Goal: Task Accomplishment & Management: Use online tool/utility

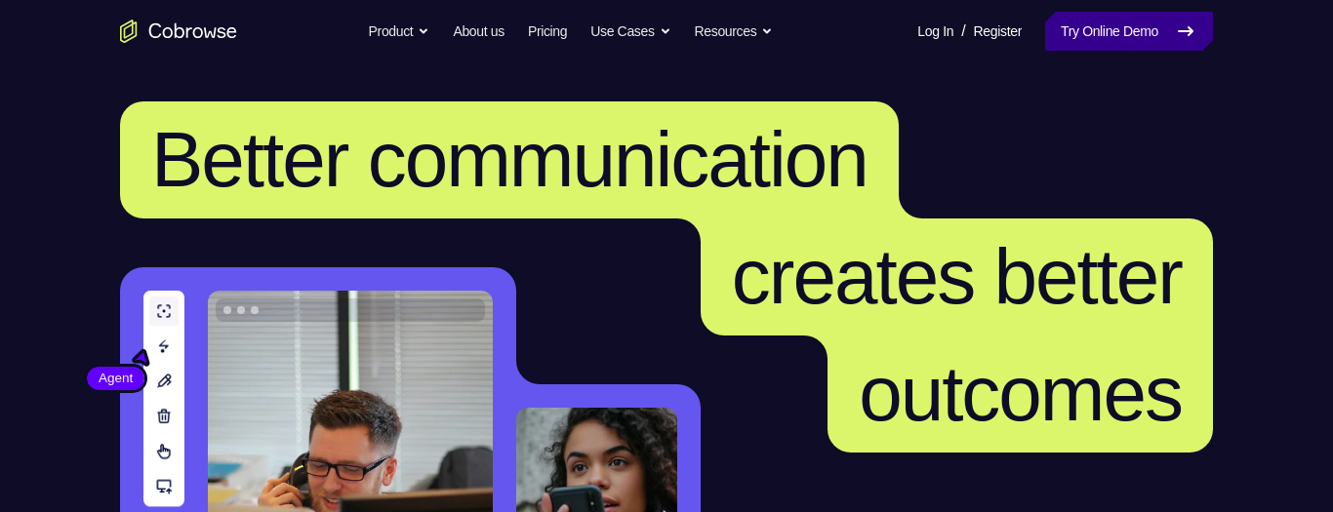
click at [1171, 32] on link "Try Online Demo" at bounding box center [1129, 31] width 168 height 39
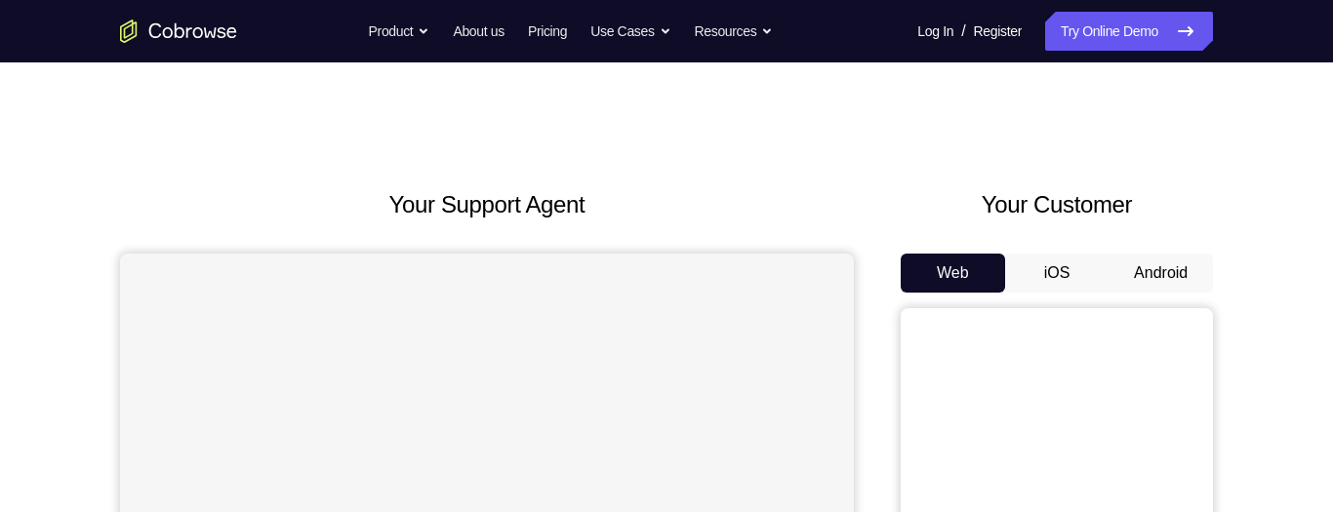
click at [1153, 279] on button "Android" at bounding box center [1161, 273] width 104 height 39
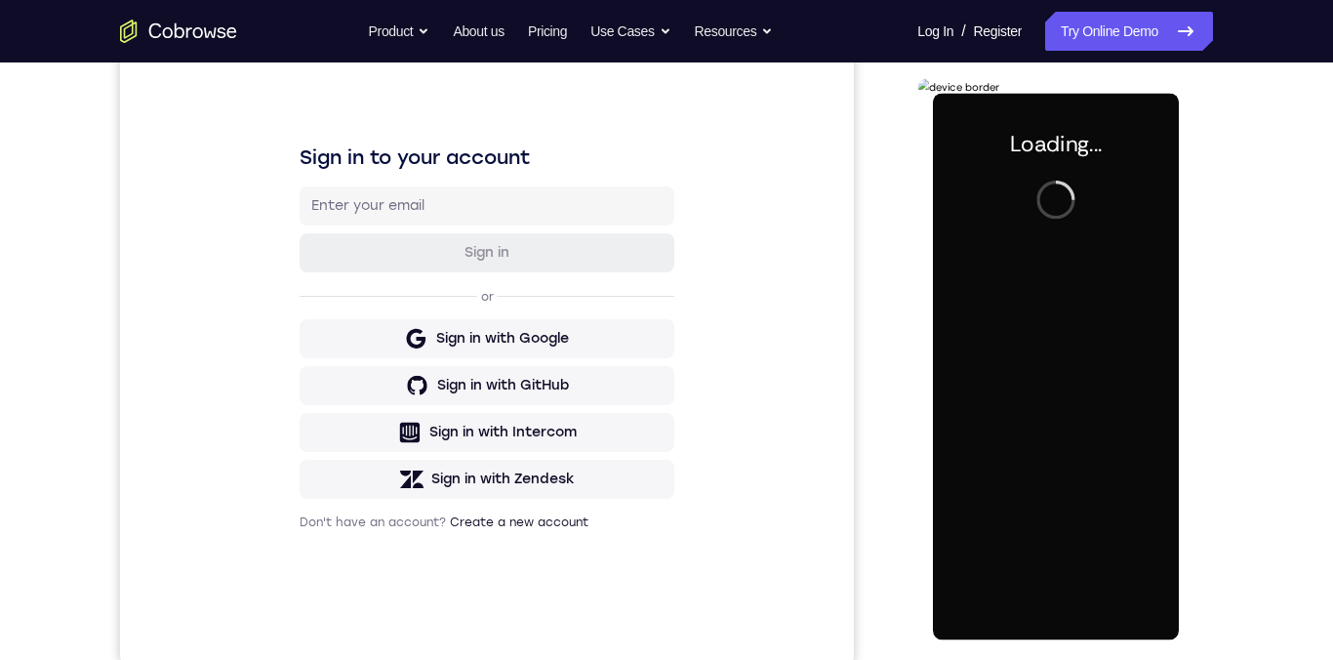
scroll to position [250, 0]
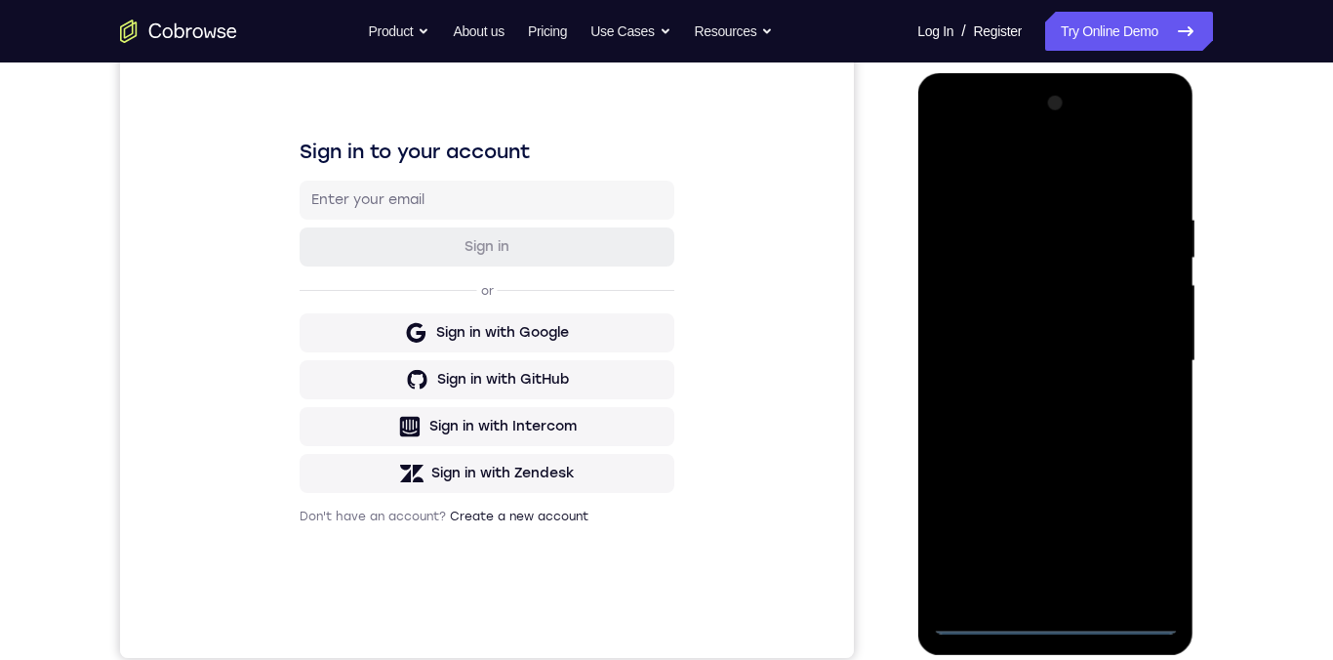
click at [1056, 511] on div at bounding box center [1055, 361] width 246 height 546
click at [1143, 511] on div at bounding box center [1055, 361] width 246 height 546
click at [1096, 179] on div at bounding box center [1055, 361] width 246 height 546
click at [1144, 355] on div at bounding box center [1055, 361] width 246 height 546
click at [1043, 403] on div at bounding box center [1055, 361] width 246 height 546
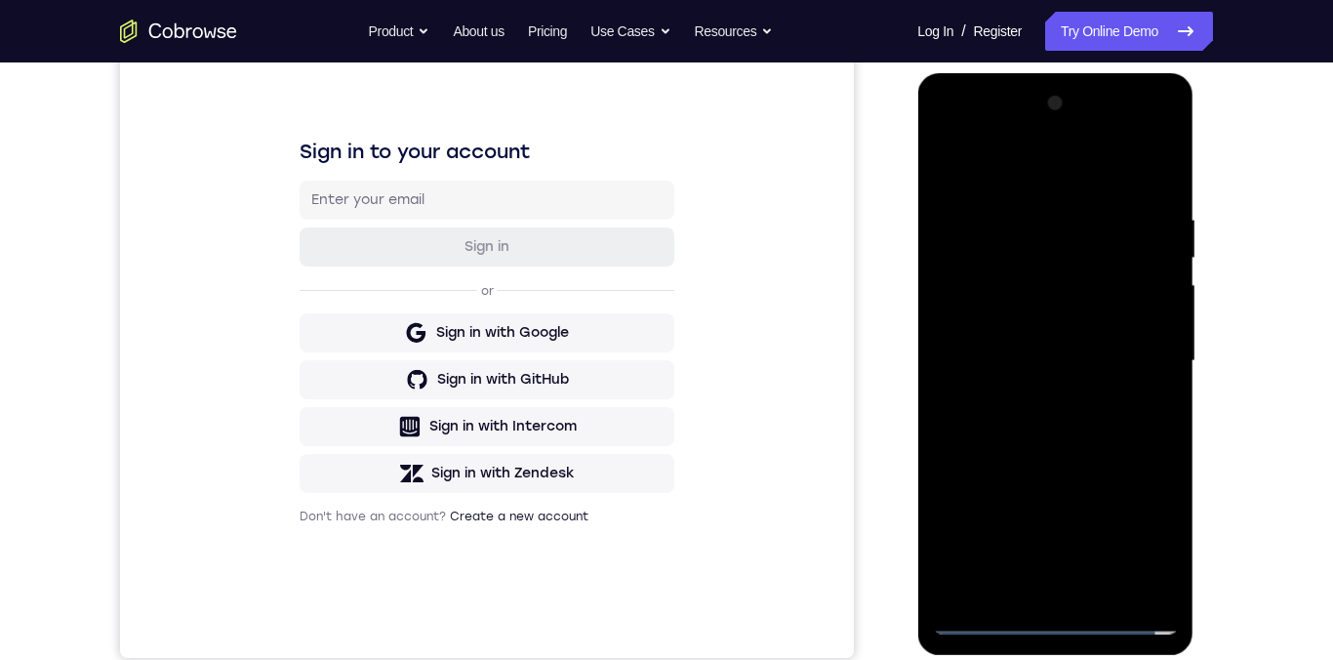
click at [1122, 349] on div at bounding box center [1055, 361] width 246 height 546
click at [1069, 322] on div at bounding box center [1055, 361] width 246 height 546
click at [1138, 378] on div at bounding box center [1055, 361] width 246 height 546
click at [1131, 356] on div at bounding box center [1055, 361] width 246 height 546
click at [1118, 427] on div at bounding box center [1055, 361] width 246 height 546
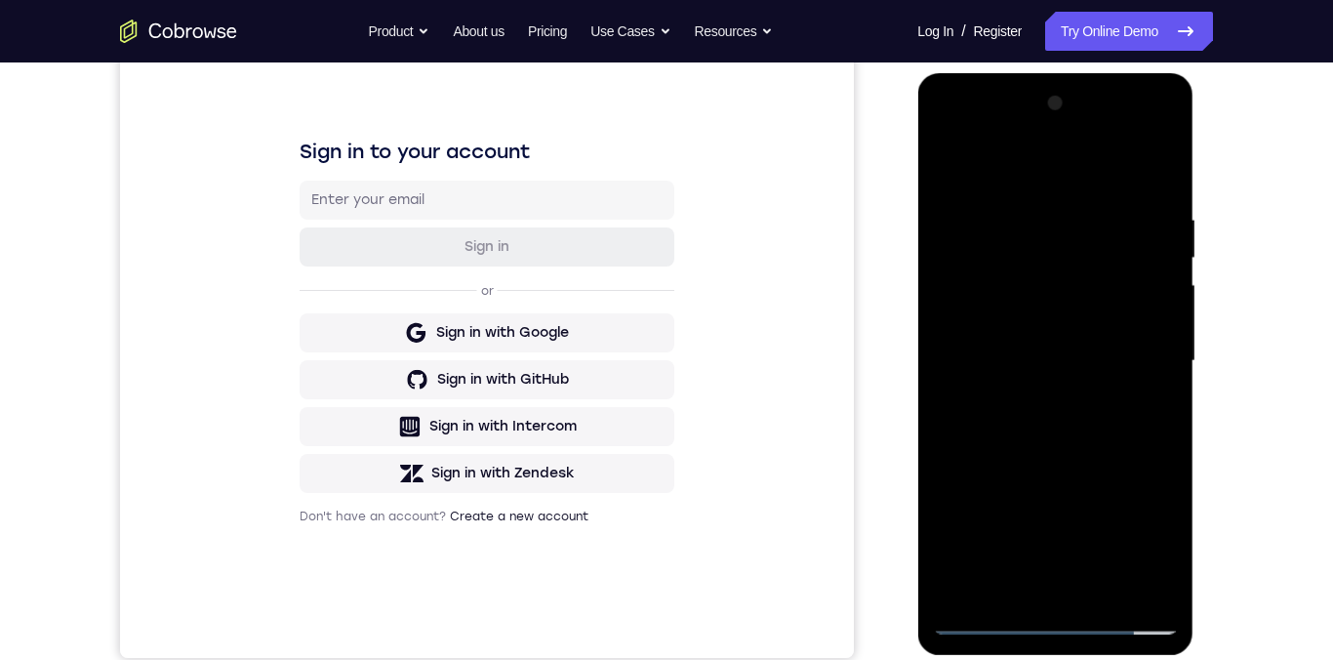
click at [1101, 445] on div at bounding box center [1055, 361] width 246 height 546
click at [1105, 511] on div at bounding box center [1055, 361] width 246 height 546
click at [1115, 465] on div at bounding box center [1055, 361] width 246 height 546
click at [1120, 338] on div at bounding box center [1055, 361] width 246 height 546
click at [1026, 511] on div at bounding box center [1055, 361] width 246 height 546
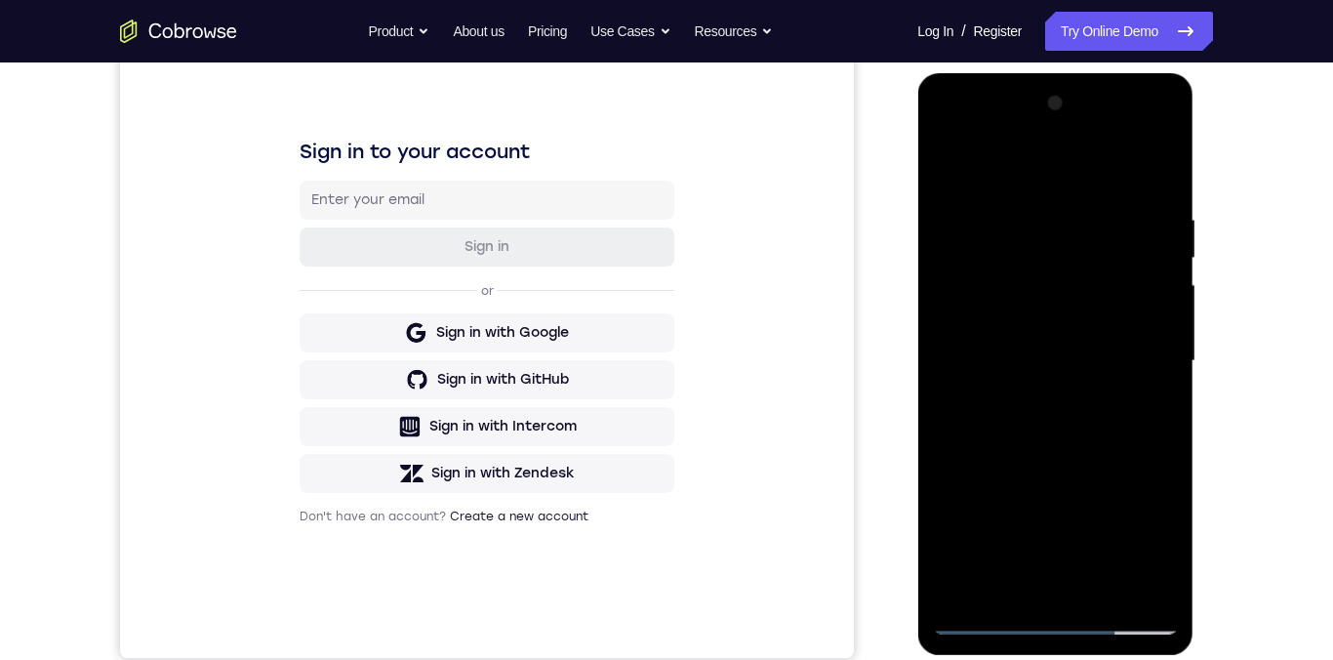
click at [1030, 511] on div at bounding box center [1055, 361] width 246 height 546
click at [1153, 410] on div at bounding box center [1055, 361] width 246 height 546
click at [939, 168] on div at bounding box center [1055, 361] width 246 height 546
click at [955, 167] on div at bounding box center [1055, 361] width 246 height 546
click at [1176, 421] on div at bounding box center [1055, 361] width 246 height 546
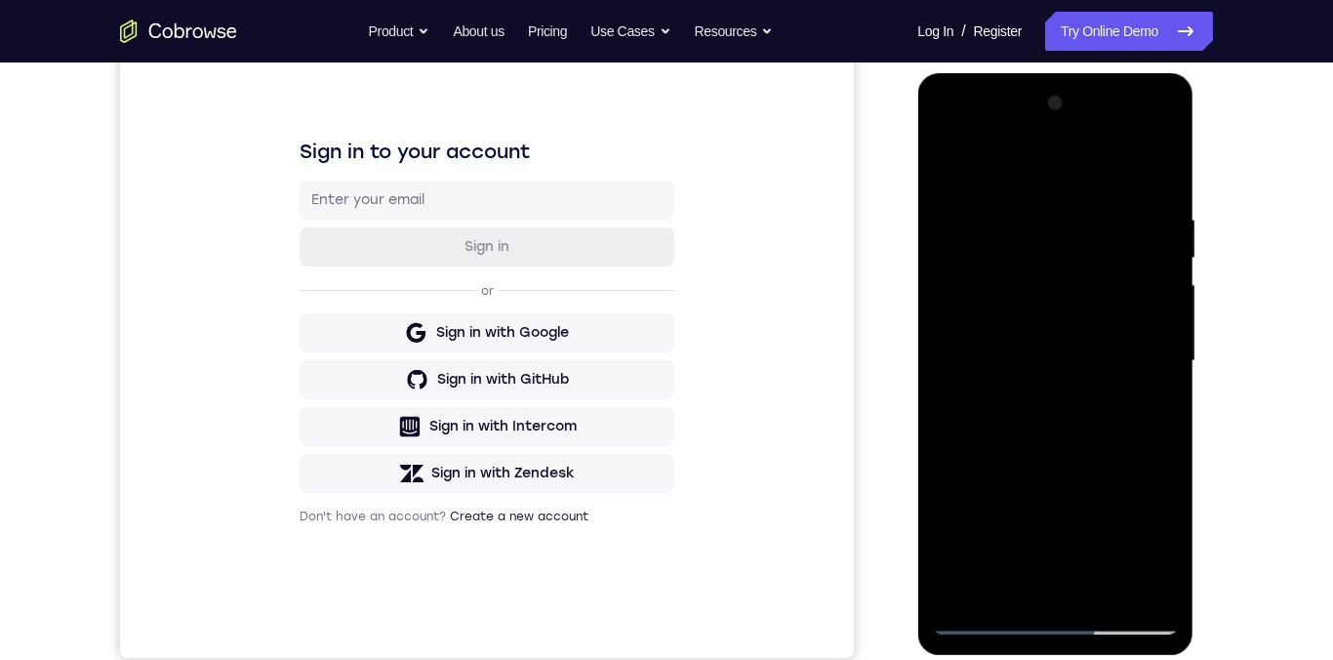
click at [1032, 197] on div at bounding box center [1055, 361] width 246 height 546
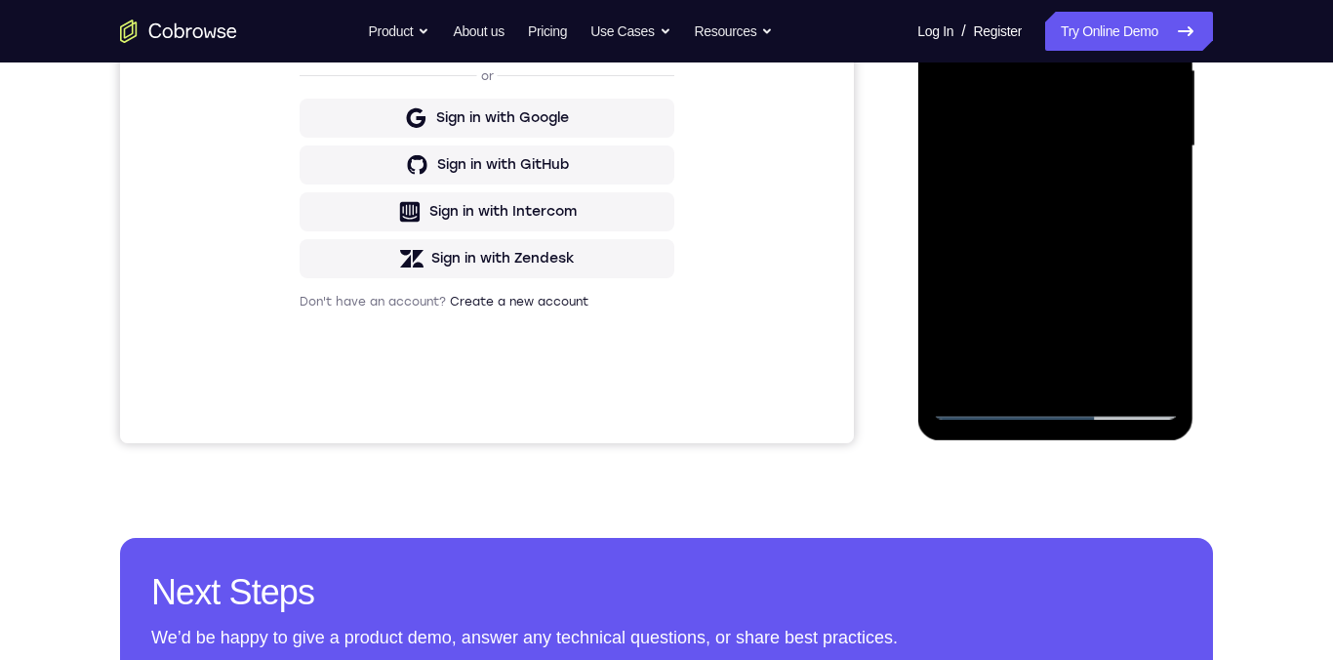
scroll to position [305, 0]
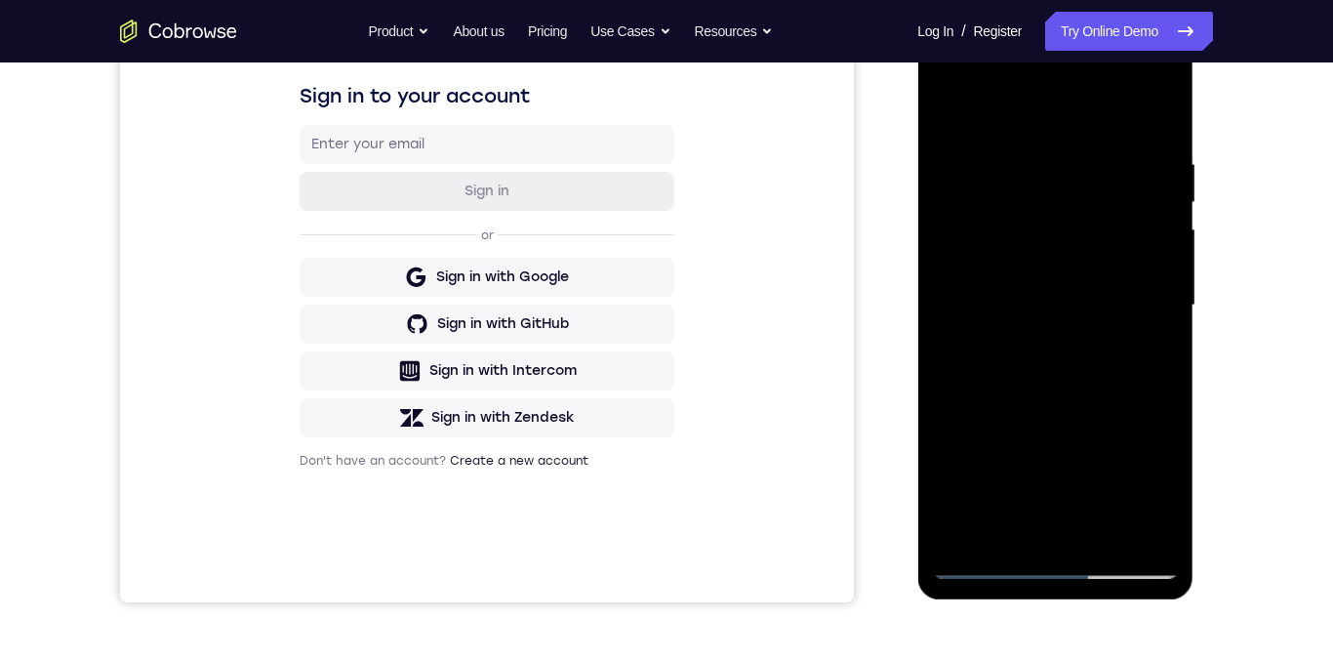
click at [1170, 278] on div at bounding box center [1055, 305] width 246 height 546
click at [1169, 279] on div at bounding box center [1055, 305] width 246 height 546
click at [1162, 325] on div at bounding box center [1055, 305] width 246 height 546
click at [1148, 303] on div at bounding box center [1055, 305] width 246 height 546
click at [1146, 270] on div at bounding box center [1055, 305] width 246 height 546
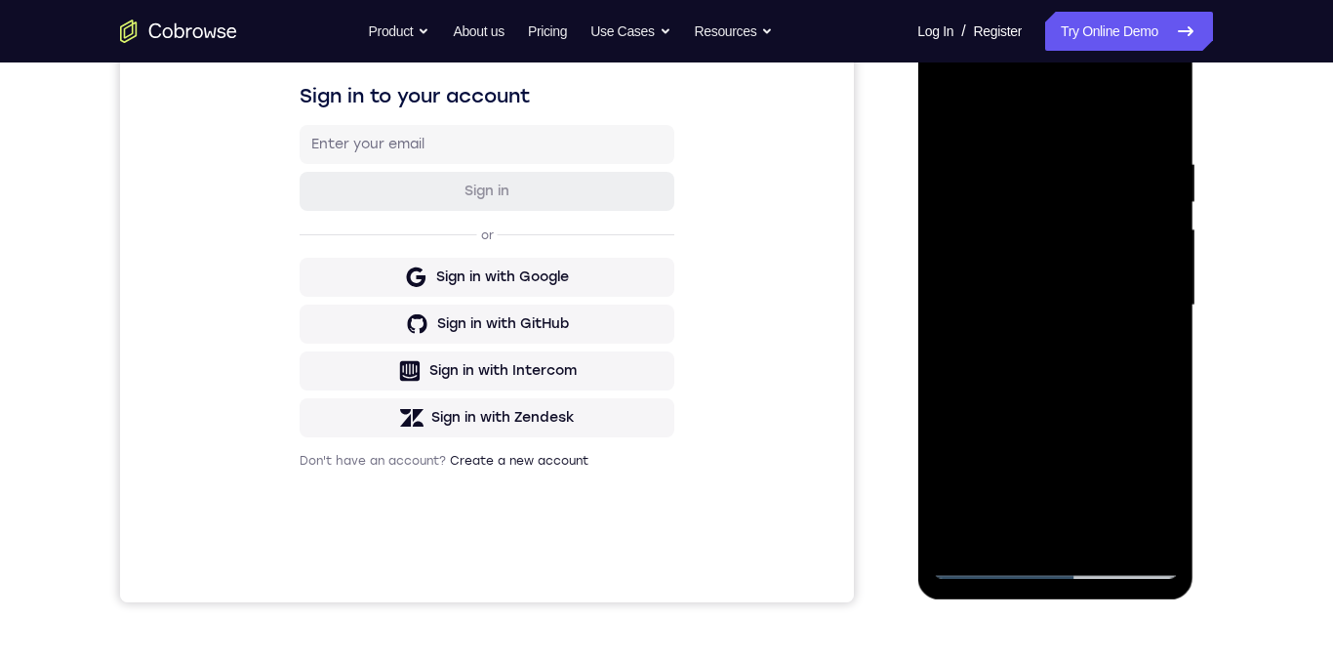
click at [1147, 293] on div at bounding box center [1055, 305] width 246 height 546
click at [1161, 115] on div at bounding box center [1055, 305] width 246 height 546
click at [1164, 509] on div at bounding box center [1055, 305] width 246 height 546
click at [1151, 363] on div at bounding box center [1055, 305] width 246 height 546
click at [1156, 272] on div at bounding box center [1055, 305] width 246 height 546
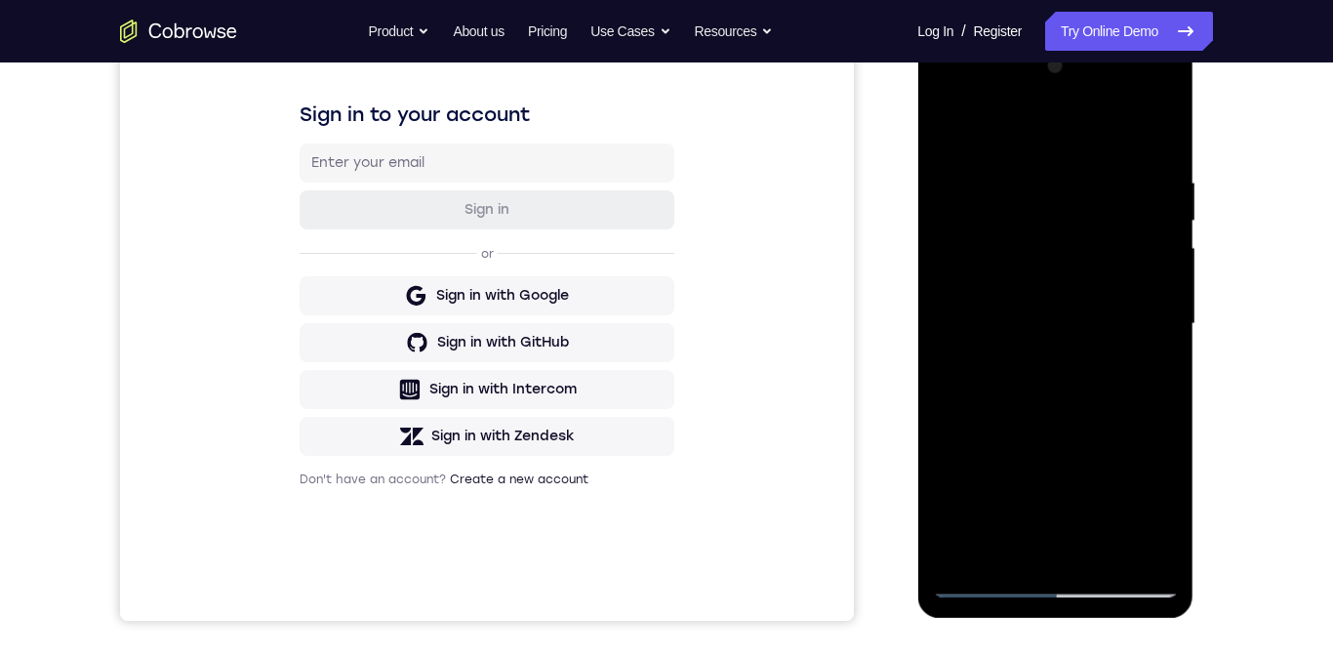
scroll to position [263, 0]
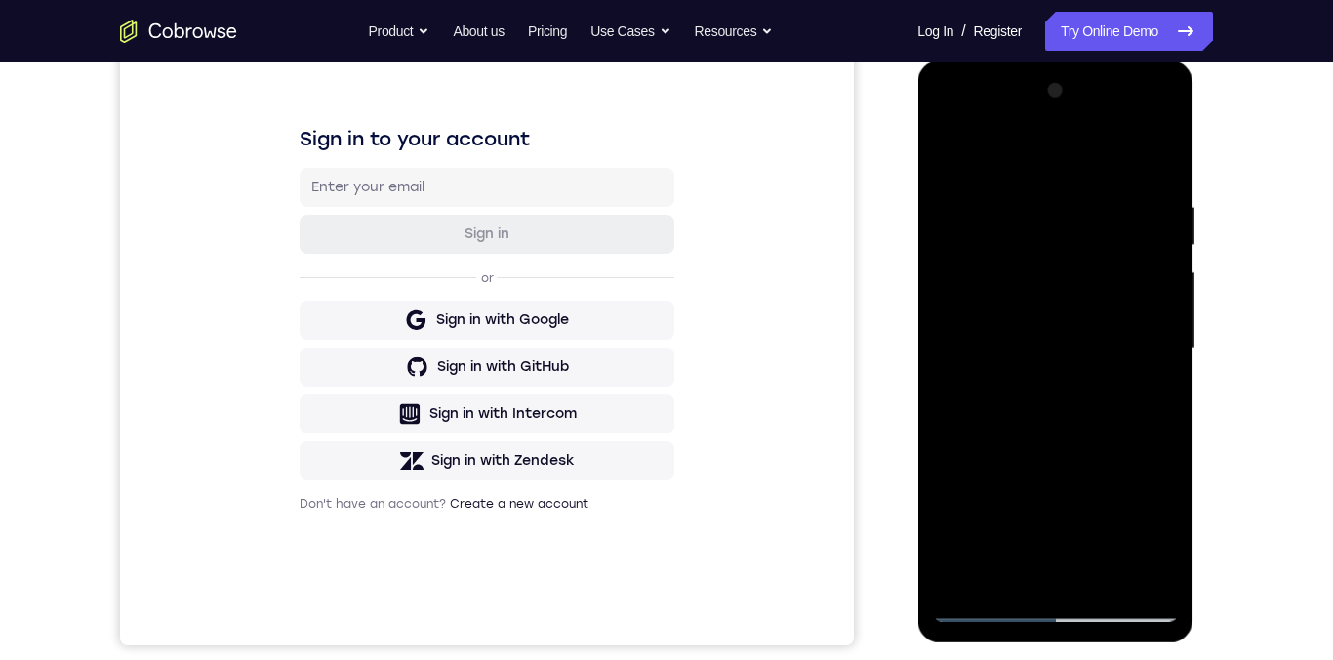
click at [1101, 430] on div at bounding box center [1055, 348] width 246 height 546
click at [1105, 426] on div at bounding box center [1055, 348] width 246 height 546
click at [1159, 384] on div at bounding box center [1055, 348] width 246 height 546
click at [1161, 377] on div at bounding box center [1055, 348] width 246 height 546
click at [1163, 371] on div at bounding box center [1055, 348] width 246 height 546
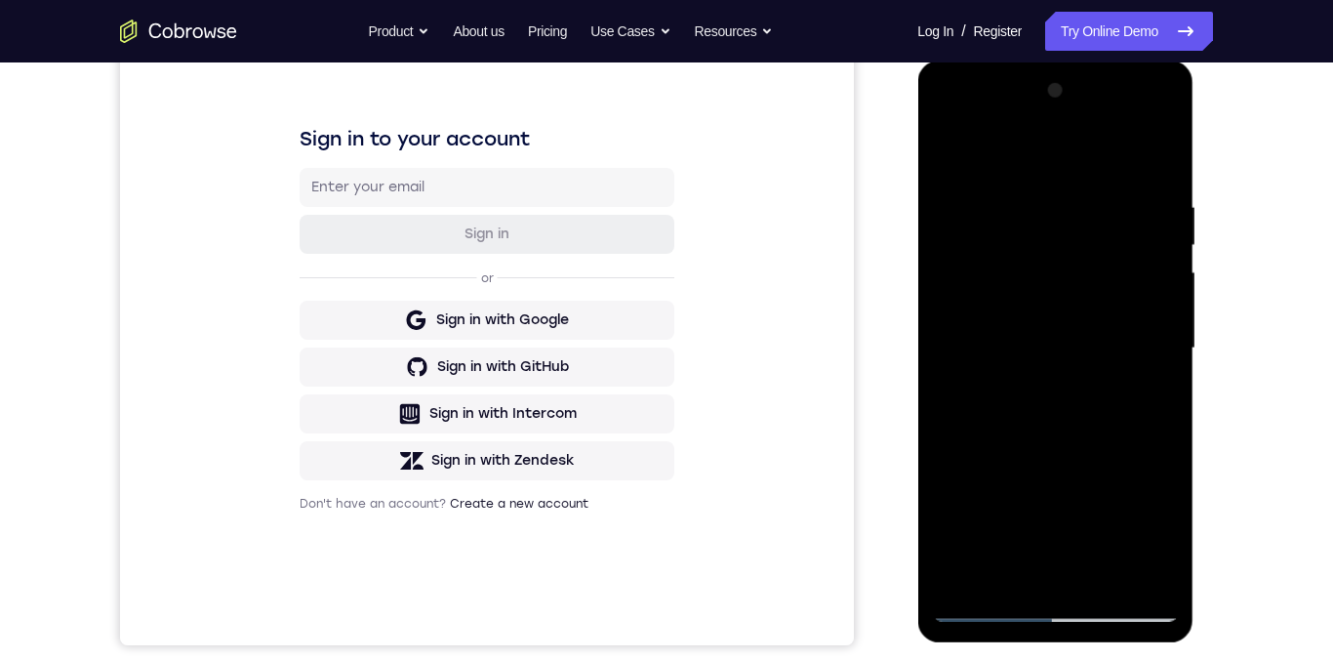
click at [1165, 374] on div at bounding box center [1055, 348] width 246 height 546
click at [1174, 377] on div at bounding box center [1055, 348] width 246 height 546
click at [1165, 375] on div at bounding box center [1055, 348] width 246 height 546
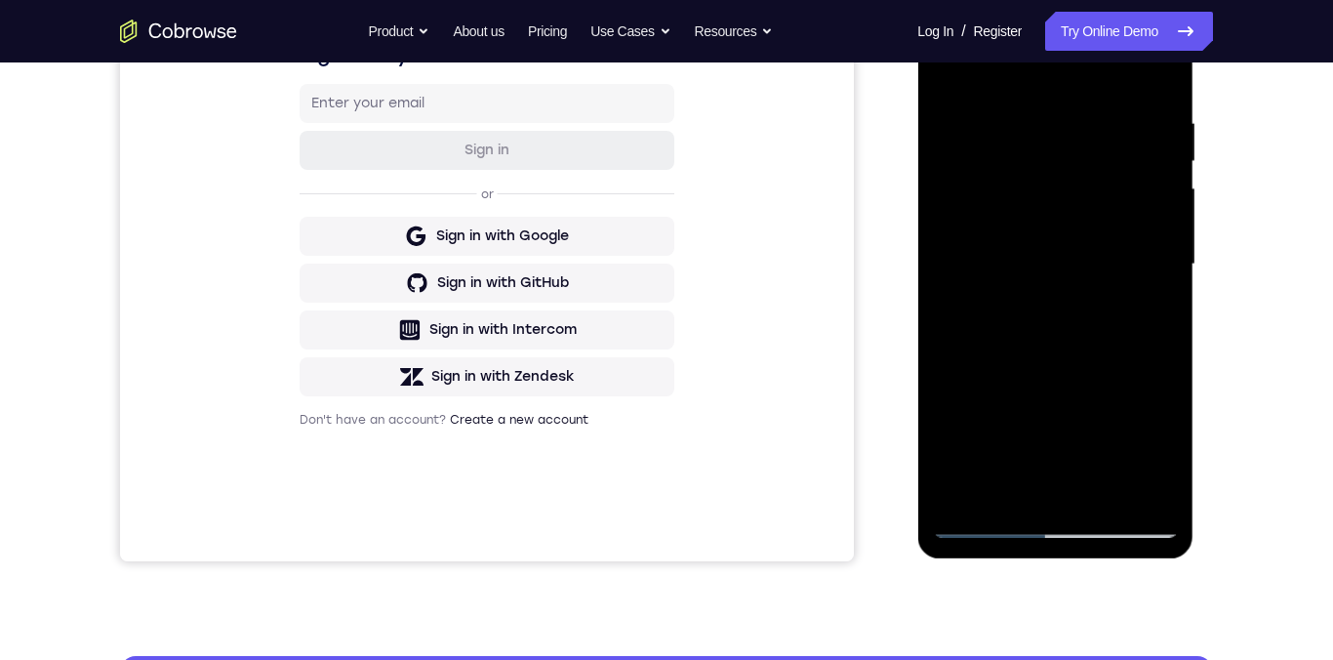
scroll to position [347, 0]
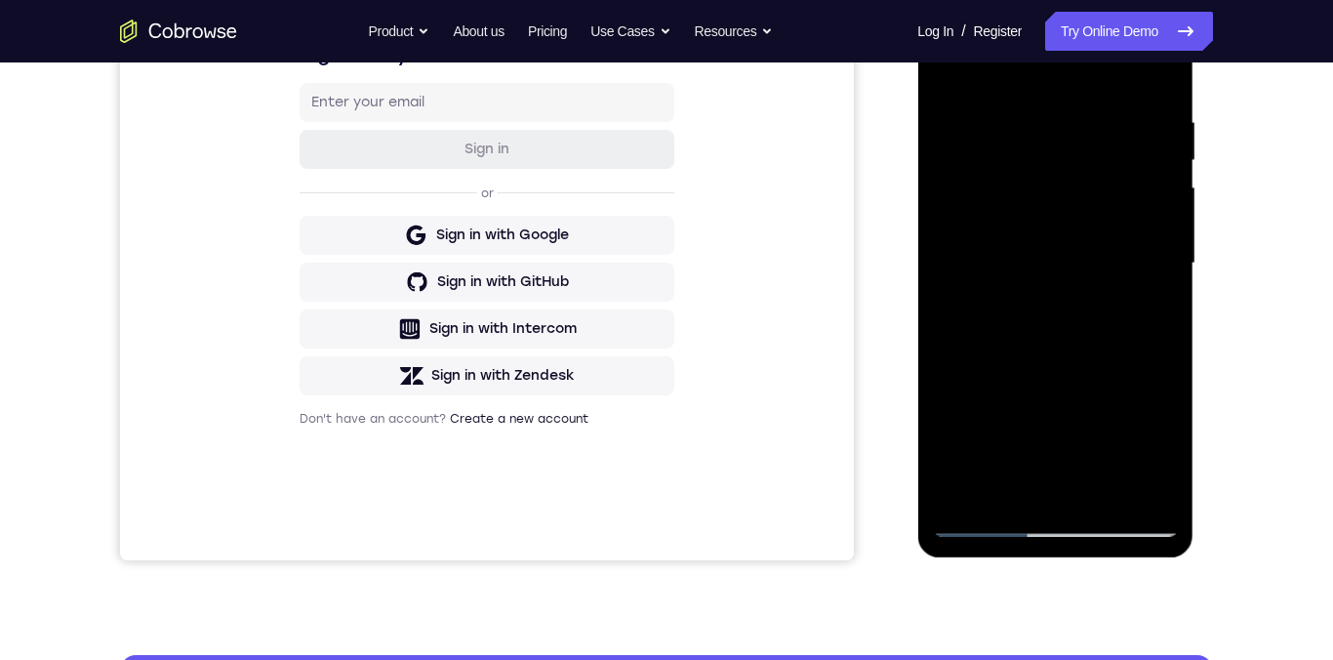
click at [1132, 290] on div at bounding box center [1055, 263] width 246 height 546
click at [1129, 288] on div at bounding box center [1055, 263] width 246 height 546
click at [1167, 323] on div at bounding box center [1055, 263] width 246 height 546
click at [1163, 323] on div at bounding box center [1055, 263] width 246 height 546
click at [1165, 323] on div at bounding box center [1055, 263] width 246 height 546
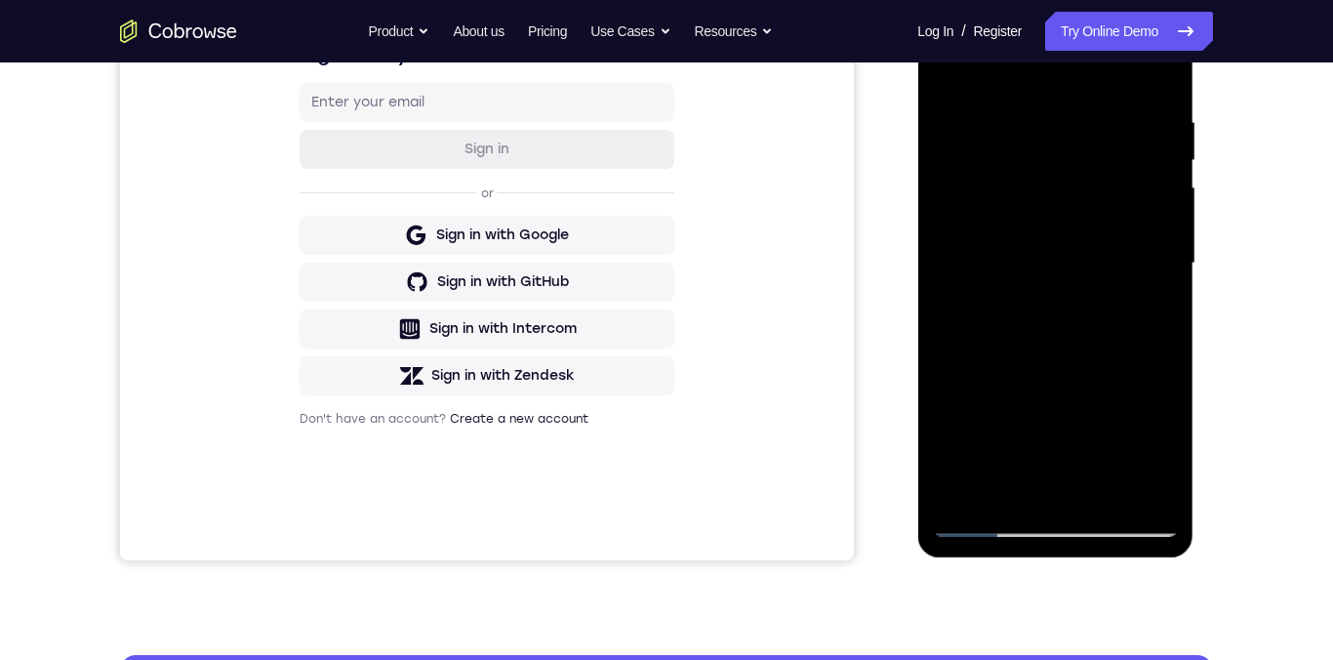
click at [1170, 195] on div at bounding box center [1055, 263] width 246 height 546
click at [1165, 378] on div at bounding box center [1055, 263] width 246 height 546
click at [1162, 379] on div at bounding box center [1055, 263] width 246 height 546
click at [966, 487] on div at bounding box center [1055, 263] width 246 height 546
click at [1005, 492] on div at bounding box center [1055, 263] width 246 height 546
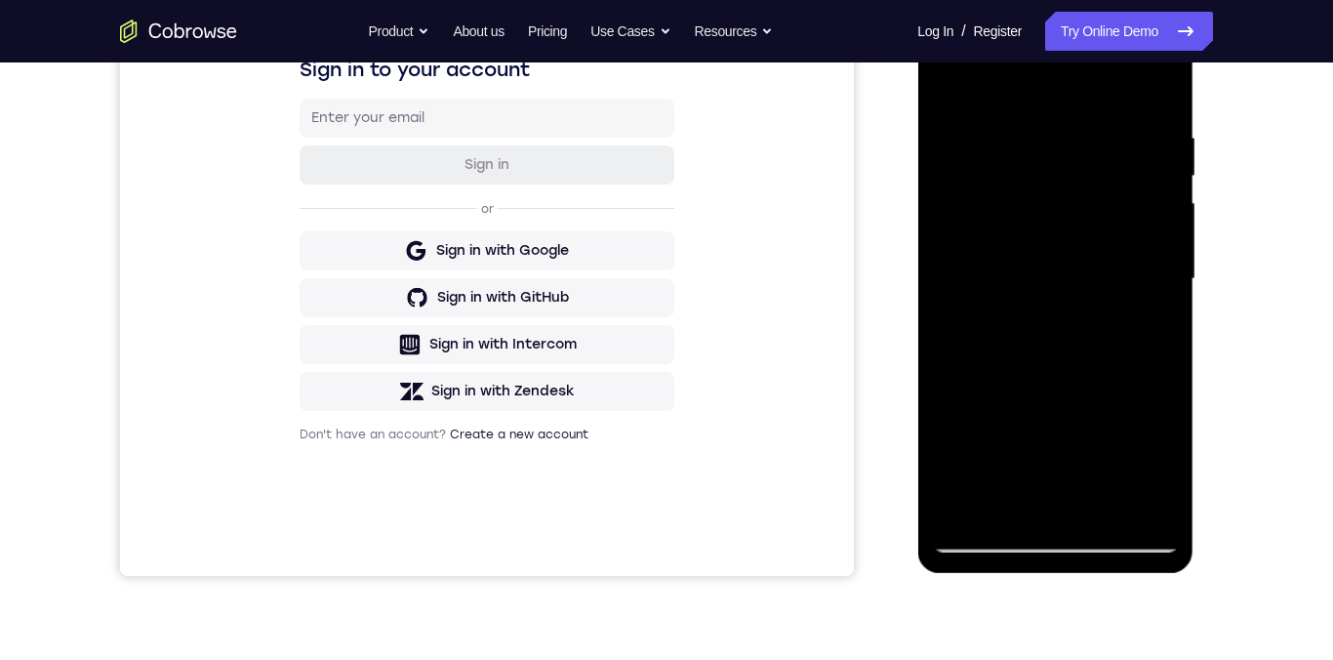
scroll to position [381, 0]
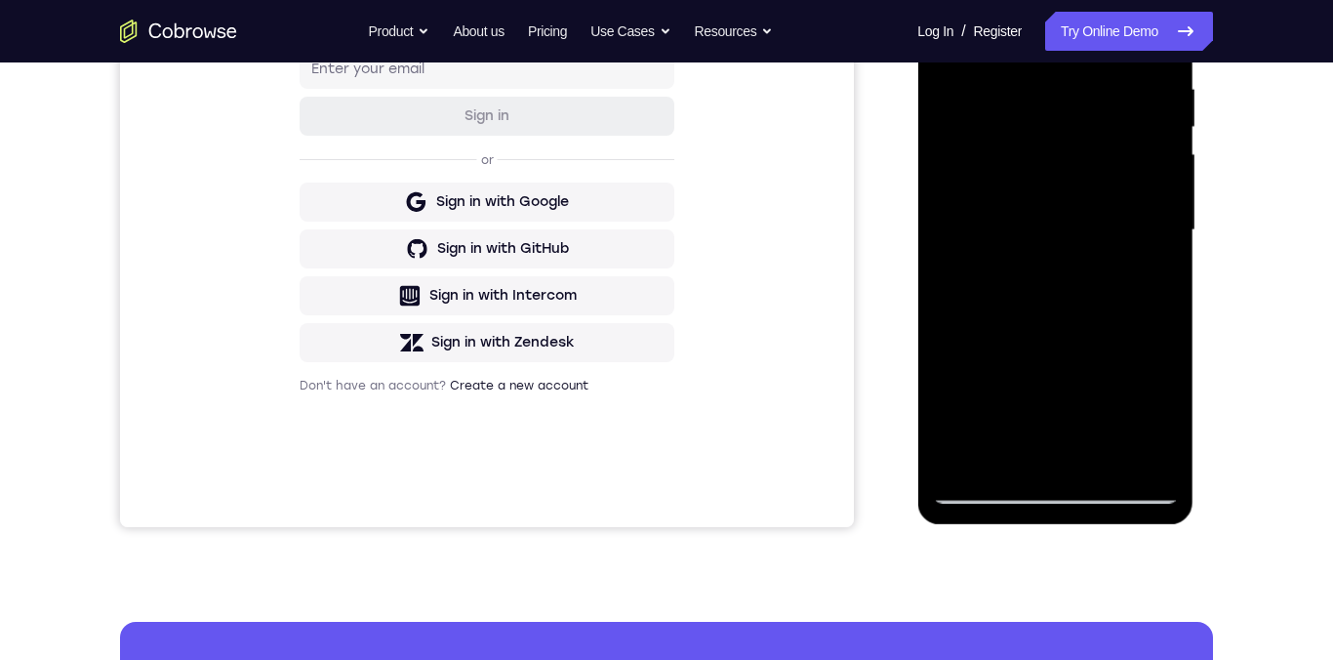
click at [1069, 103] on div at bounding box center [1055, 230] width 246 height 546
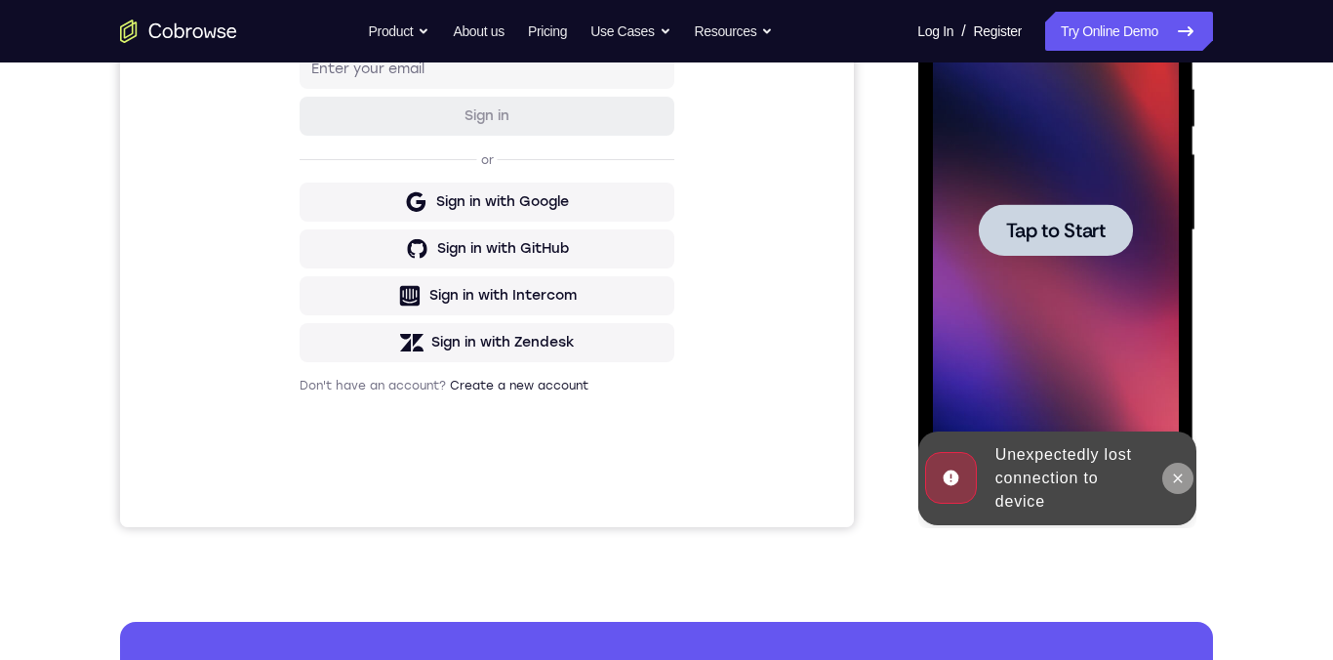
click at [1176, 477] on icon at bounding box center [1177, 477] width 9 height 9
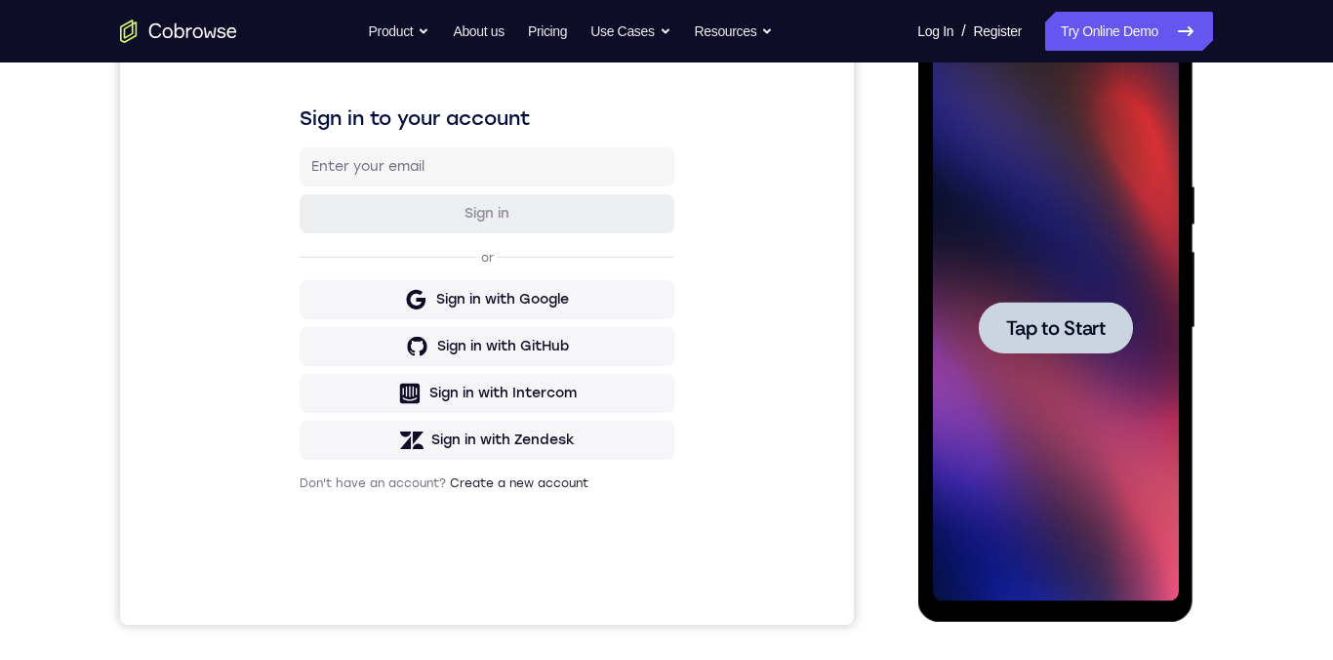
click at [1102, 333] on span "Tap to Start" at bounding box center [1055, 328] width 100 height 20
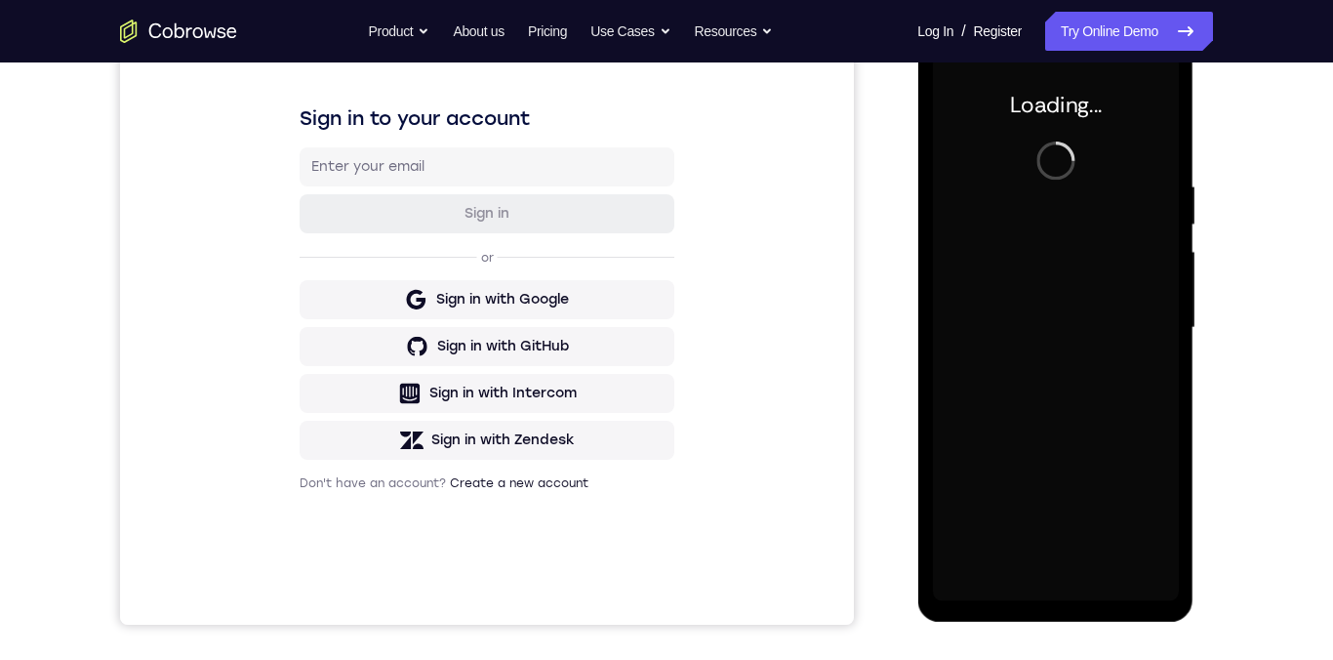
scroll to position [281, 0]
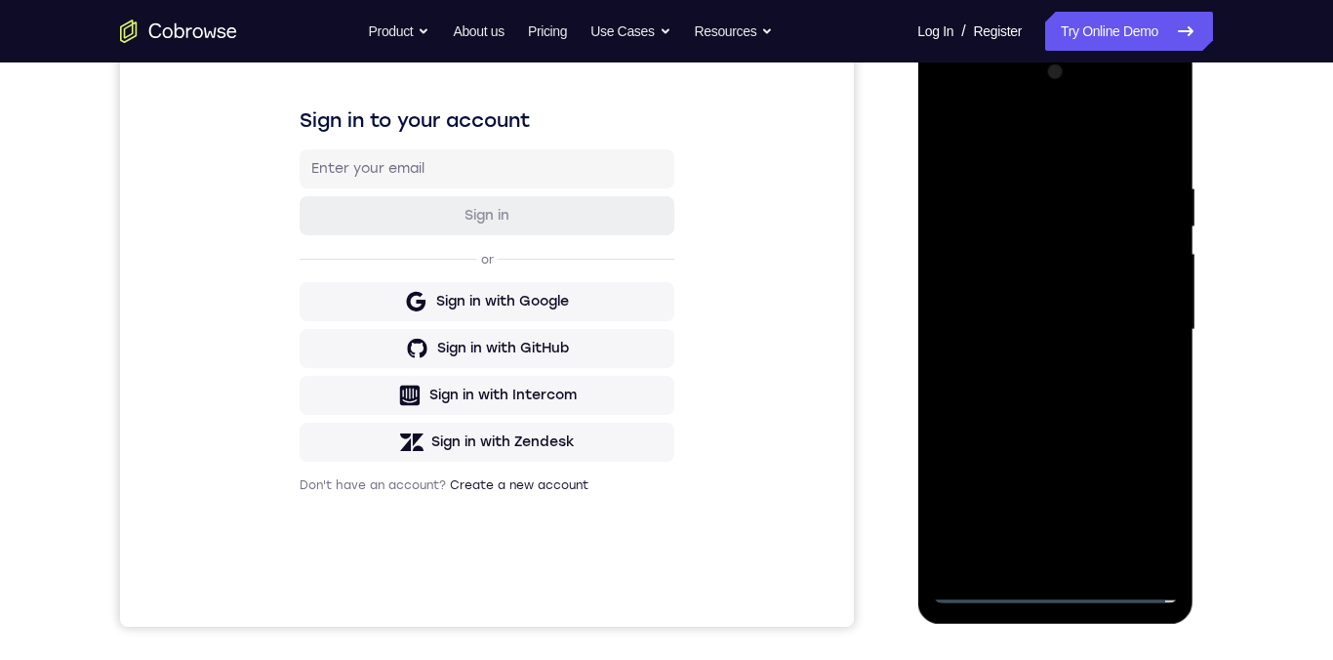
click at [1061, 511] on div at bounding box center [1055, 330] width 246 height 546
click at [1145, 496] on div at bounding box center [1055, 330] width 246 height 546
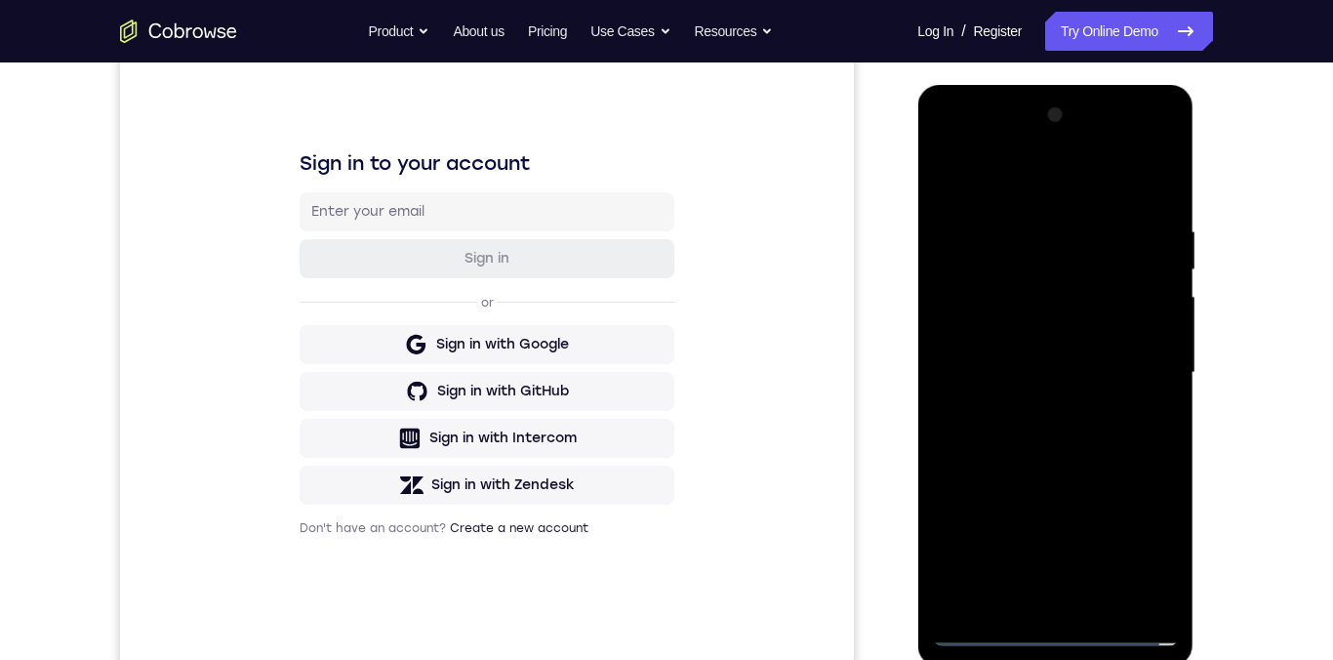
click at [1049, 172] on div at bounding box center [1055, 373] width 246 height 546
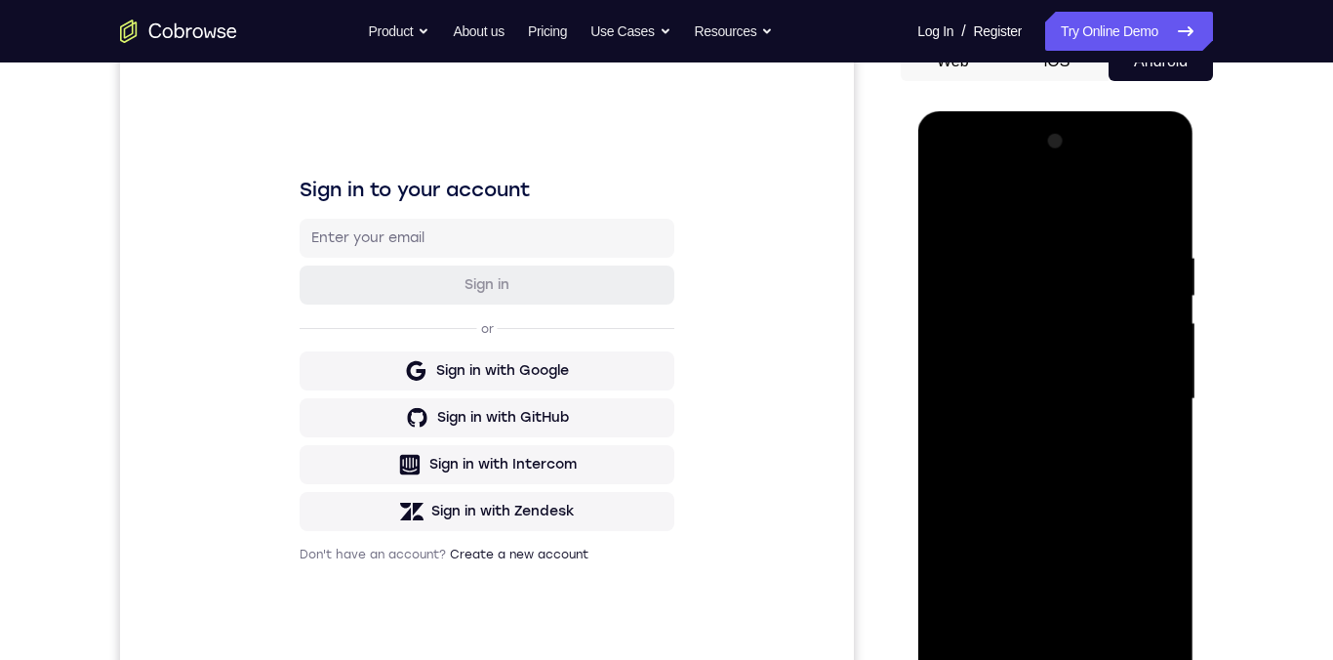
click at [1145, 399] on div at bounding box center [1055, 399] width 246 height 546
click at [1047, 511] on div at bounding box center [1055, 399] width 246 height 546
click at [1078, 367] on div at bounding box center [1055, 399] width 246 height 546
click at [1015, 365] on div at bounding box center [1055, 399] width 246 height 546
click at [1147, 397] on div at bounding box center [1055, 399] width 246 height 546
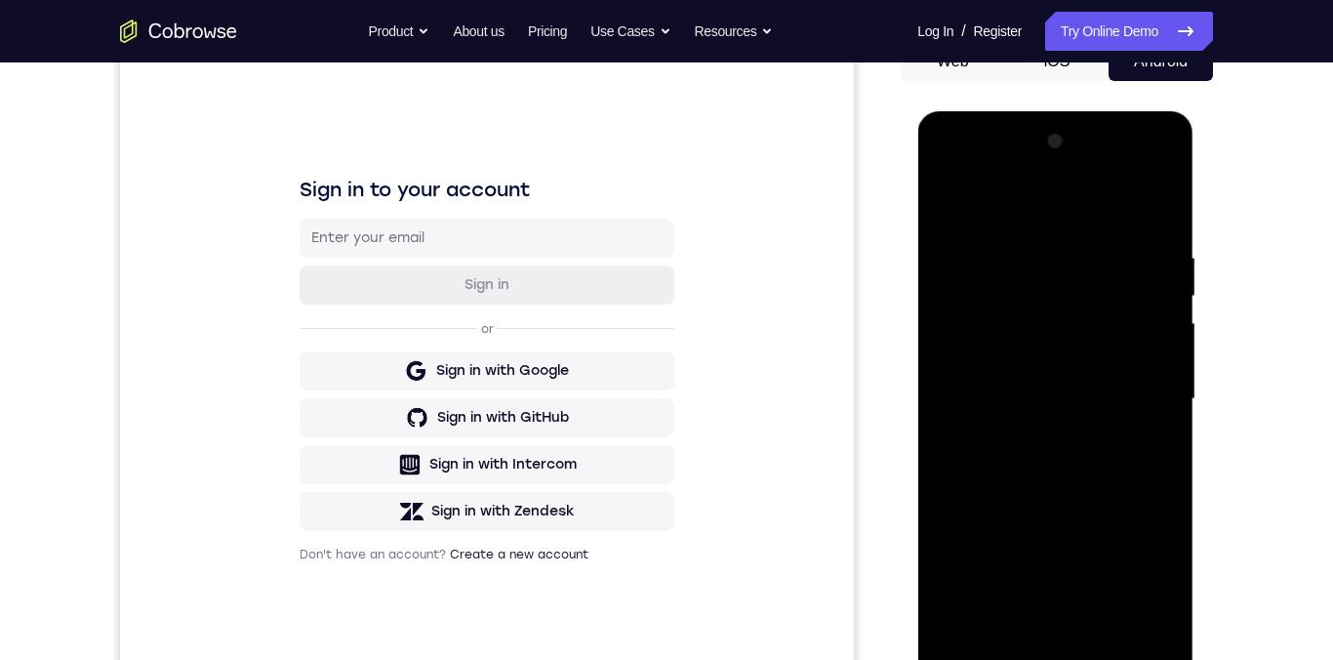
click at [1120, 467] on div at bounding box center [1055, 399] width 246 height 546
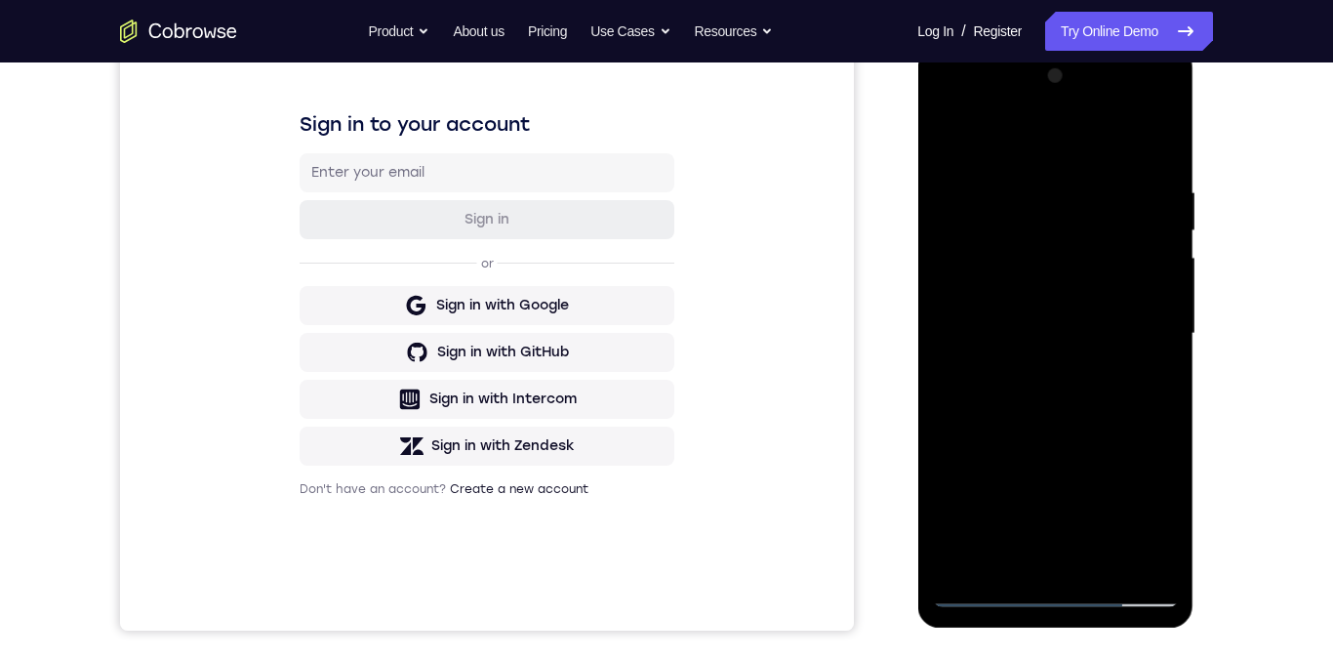
click at [1082, 400] on div at bounding box center [1055, 334] width 246 height 546
click at [957, 269] on div at bounding box center [1055, 334] width 246 height 546
click at [1110, 384] on div at bounding box center [1055, 334] width 246 height 546
click at [1124, 271] on div at bounding box center [1055, 334] width 246 height 546
click at [1133, 328] on div at bounding box center [1055, 334] width 246 height 546
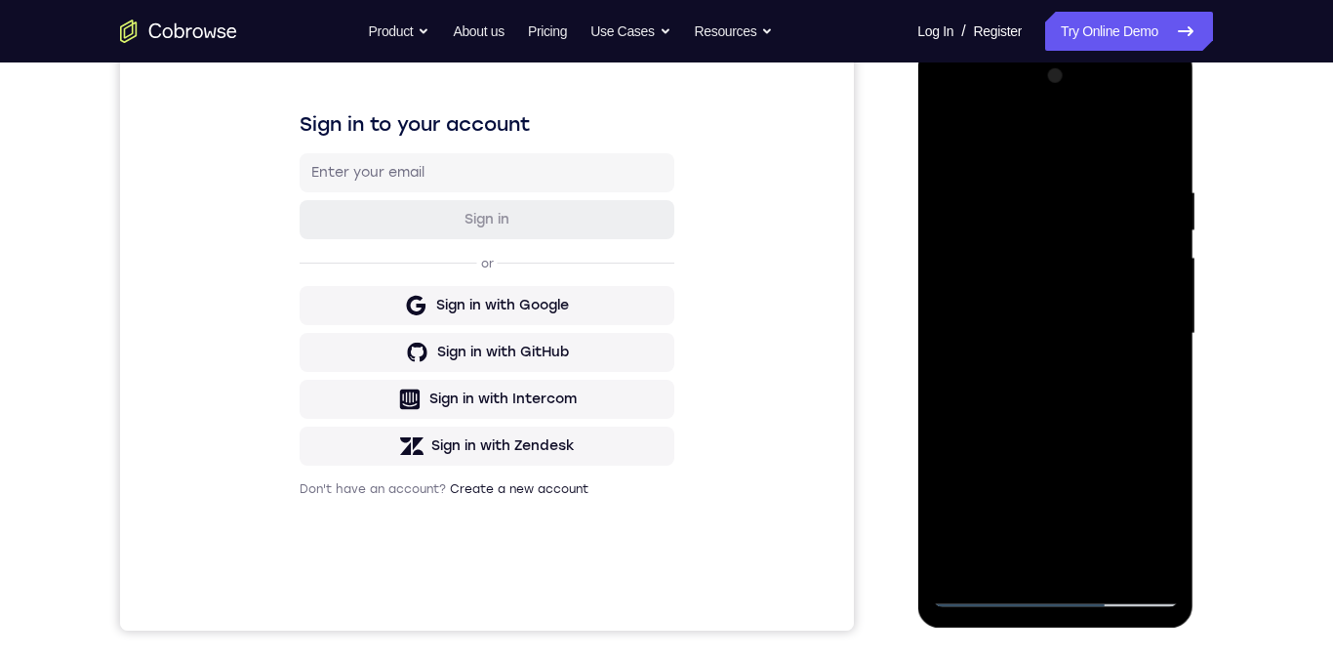
click at [1100, 425] on div at bounding box center [1055, 334] width 246 height 546
click at [1036, 195] on div at bounding box center [1055, 334] width 246 height 546
click at [1252, 391] on div "Your Support Agent Your Customer Web iOS Android Next Steps We’d be happy to gi…" at bounding box center [666, 428] width 1249 height 1287
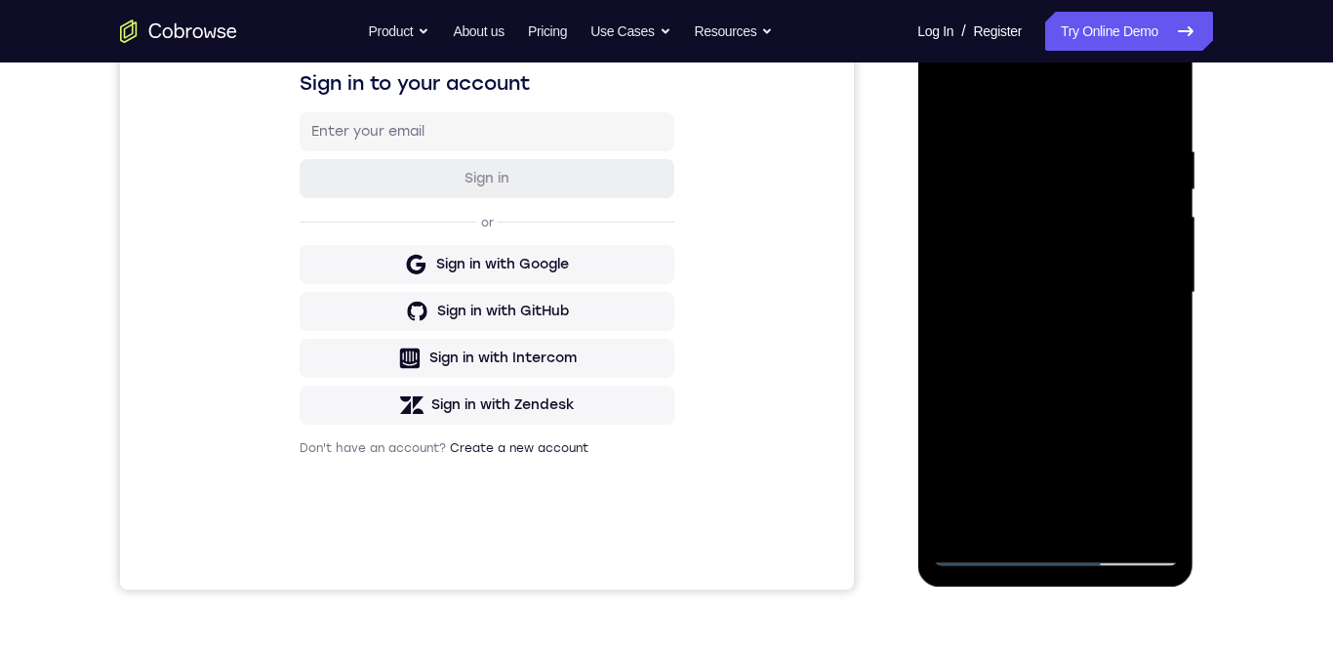
scroll to position [294, 0]
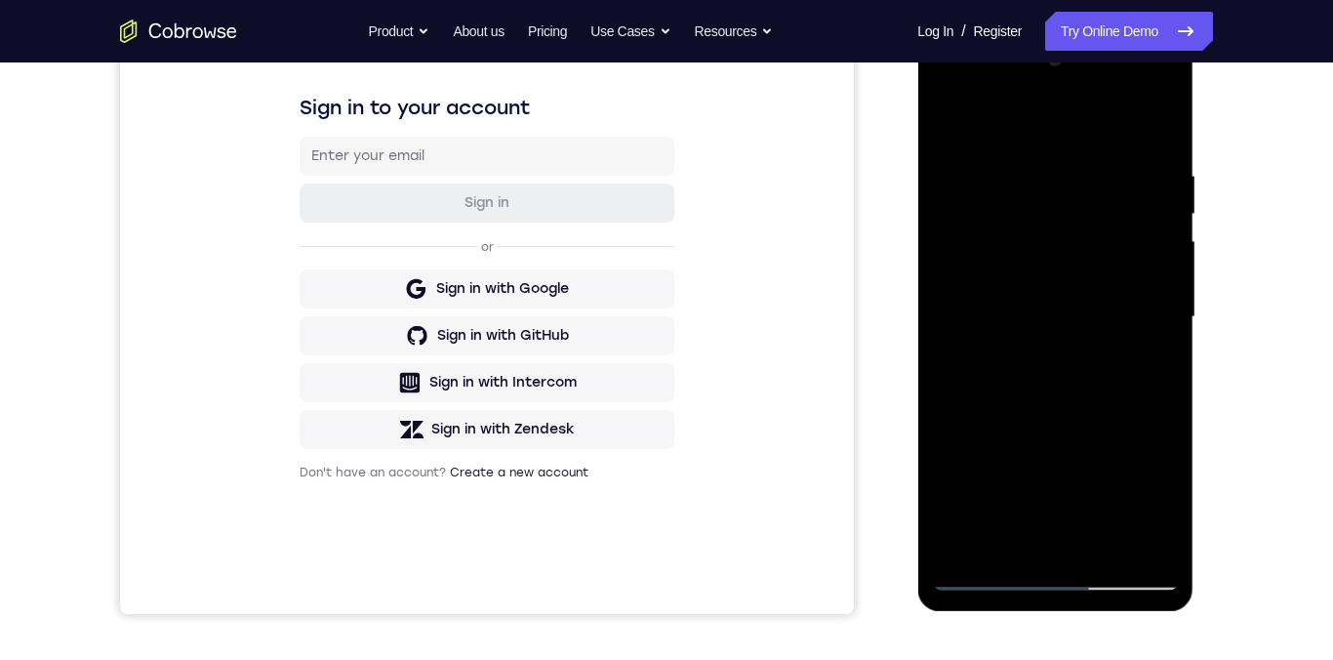
click at [1147, 369] on div at bounding box center [1055, 317] width 246 height 546
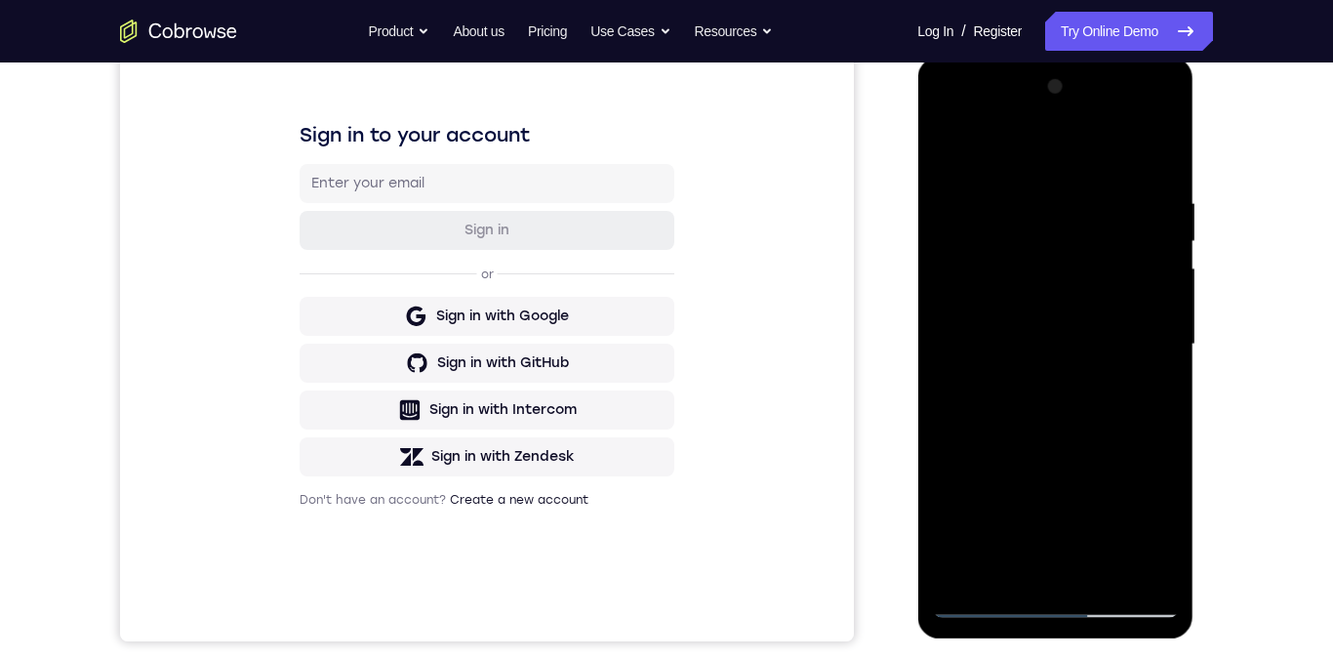
click at [953, 393] on div at bounding box center [1055, 344] width 246 height 546
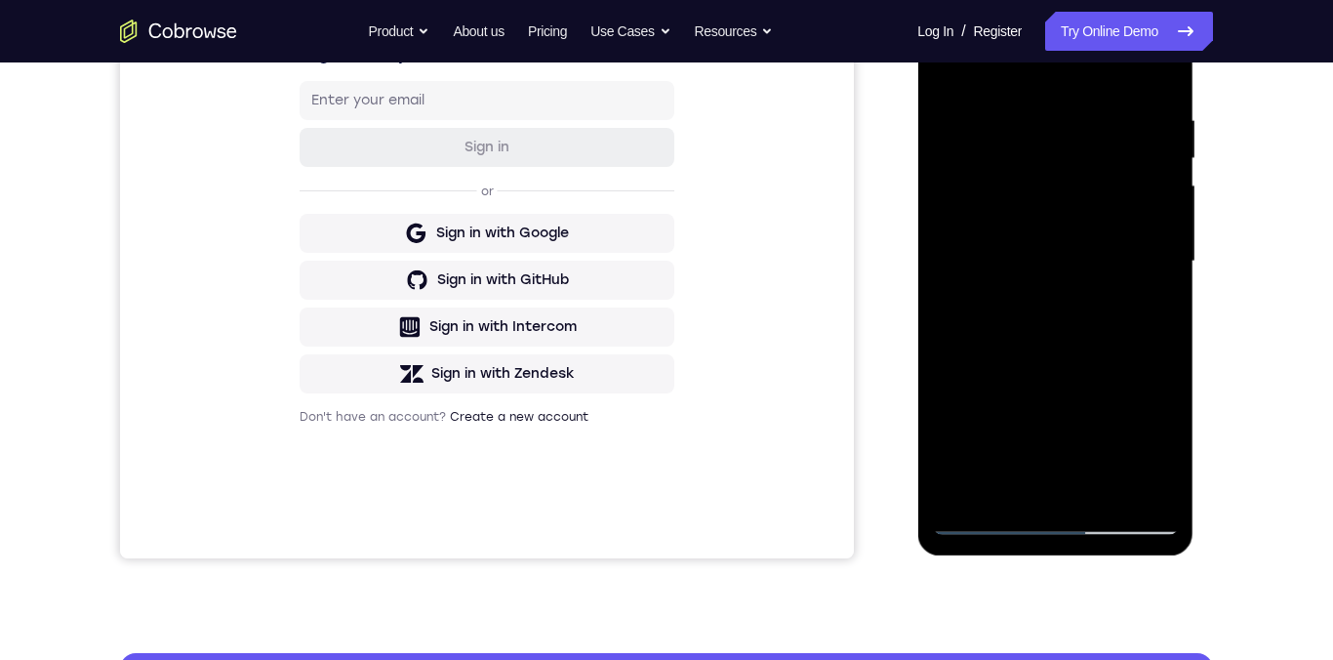
scroll to position [288, 0]
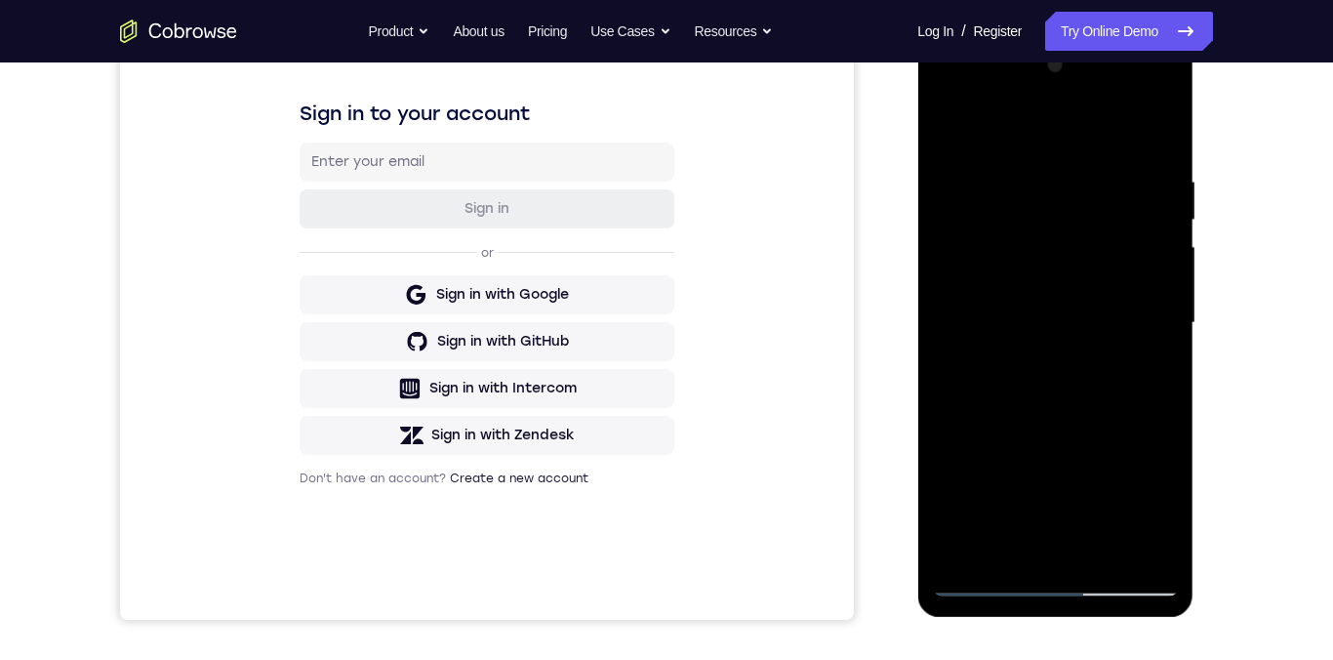
click at [1146, 374] on div at bounding box center [1055, 323] width 246 height 546
click at [1152, 439] on div at bounding box center [1055, 323] width 246 height 546
click at [1143, 408] on div at bounding box center [1055, 323] width 246 height 546
click at [1141, 398] on div at bounding box center [1055, 323] width 246 height 546
click at [1155, 382] on div at bounding box center [1055, 323] width 246 height 546
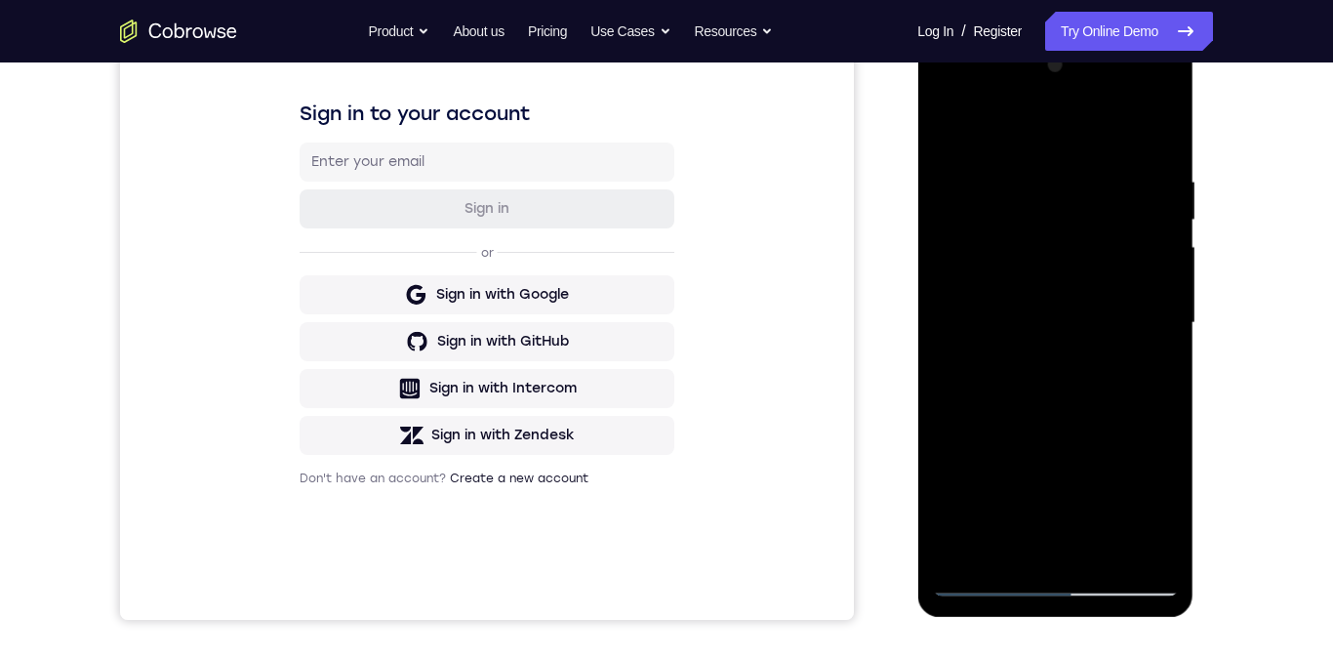
click at [1157, 148] on div at bounding box center [1055, 323] width 246 height 546
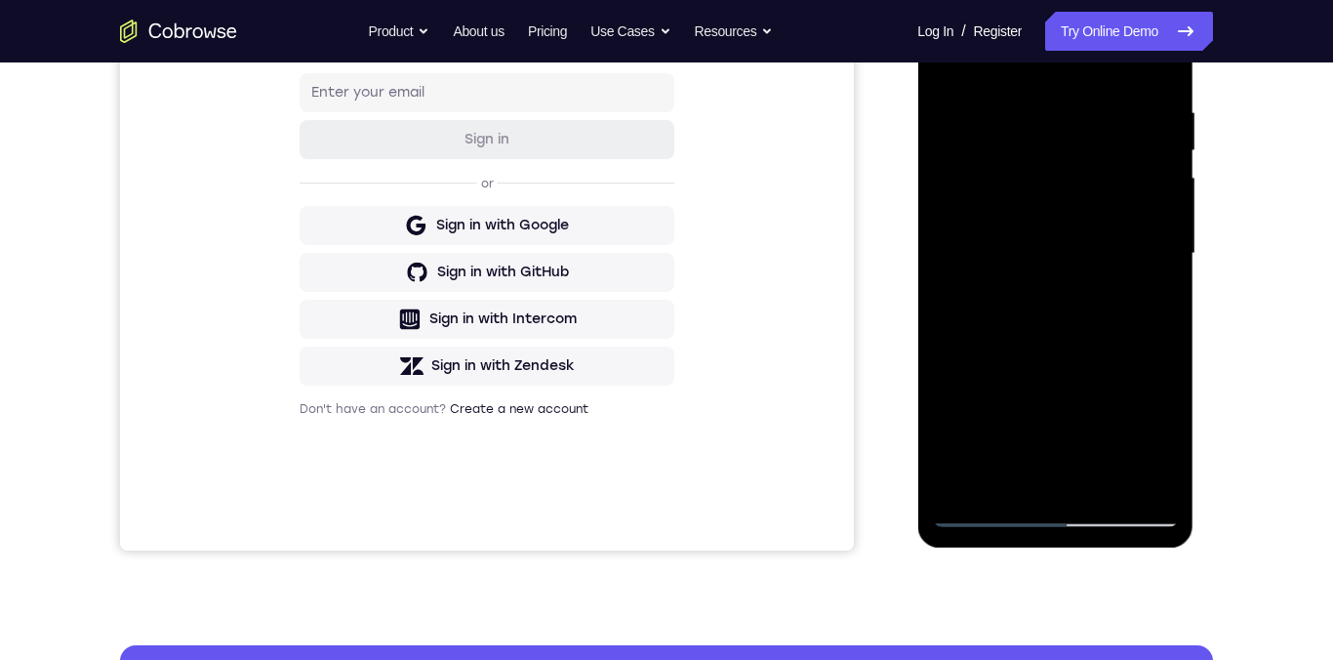
click at [1167, 458] on div at bounding box center [1055, 253] width 246 height 546
click at [1171, 336] on div at bounding box center [1055, 253] width 246 height 546
click at [1162, 341] on div at bounding box center [1055, 253] width 246 height 546
click at [1126, 374] on div at bounding box center [1055, 253] width 246 height 546
click at [1125, 374] on div at bounding box center [1055, 253] width 246 height 546
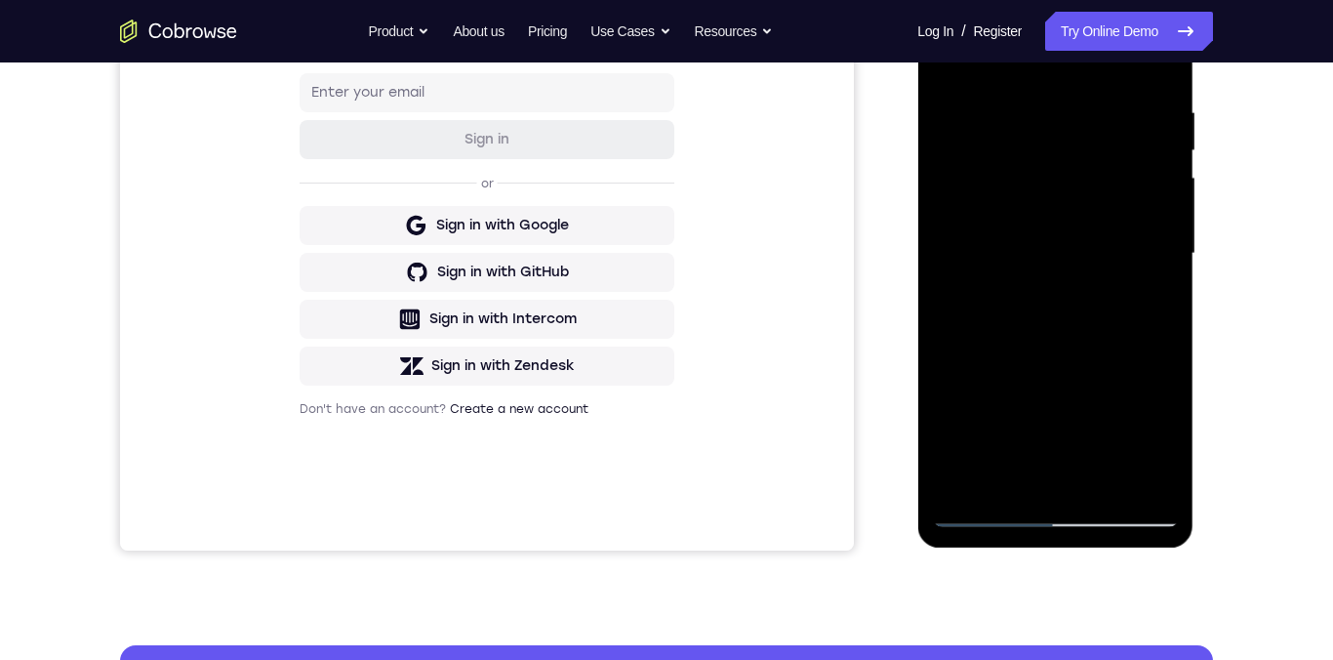
click at [1165, 355] on div at bounding box center [1055, 253] width 246 height 546
click at [1091, 489] on div at bounding box center [1055, 253] width 246 height 546
click at [1103, 487] on div at bounding box center [1055, 253] width 246 height 546
click at [1122, 354] on div at bounding box center [1055, 253] width 246 height 546
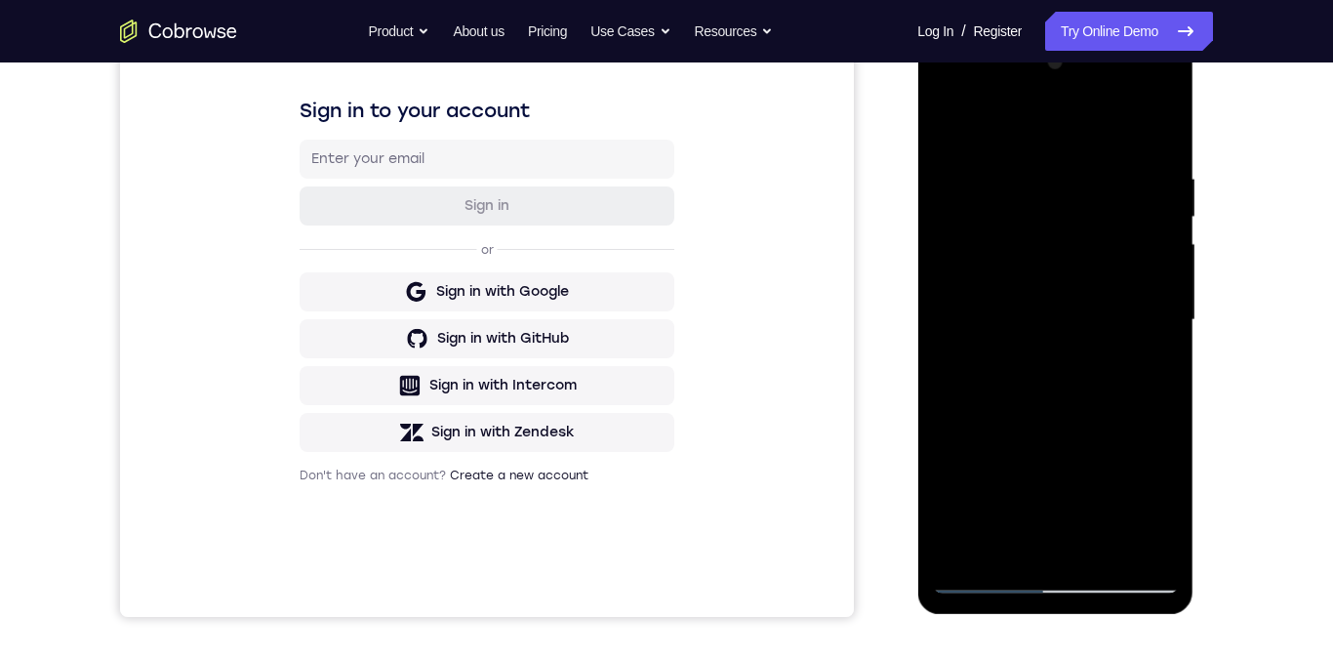
click at [970, 186] on div at bounding box center [1055, 320] width 246 height 546
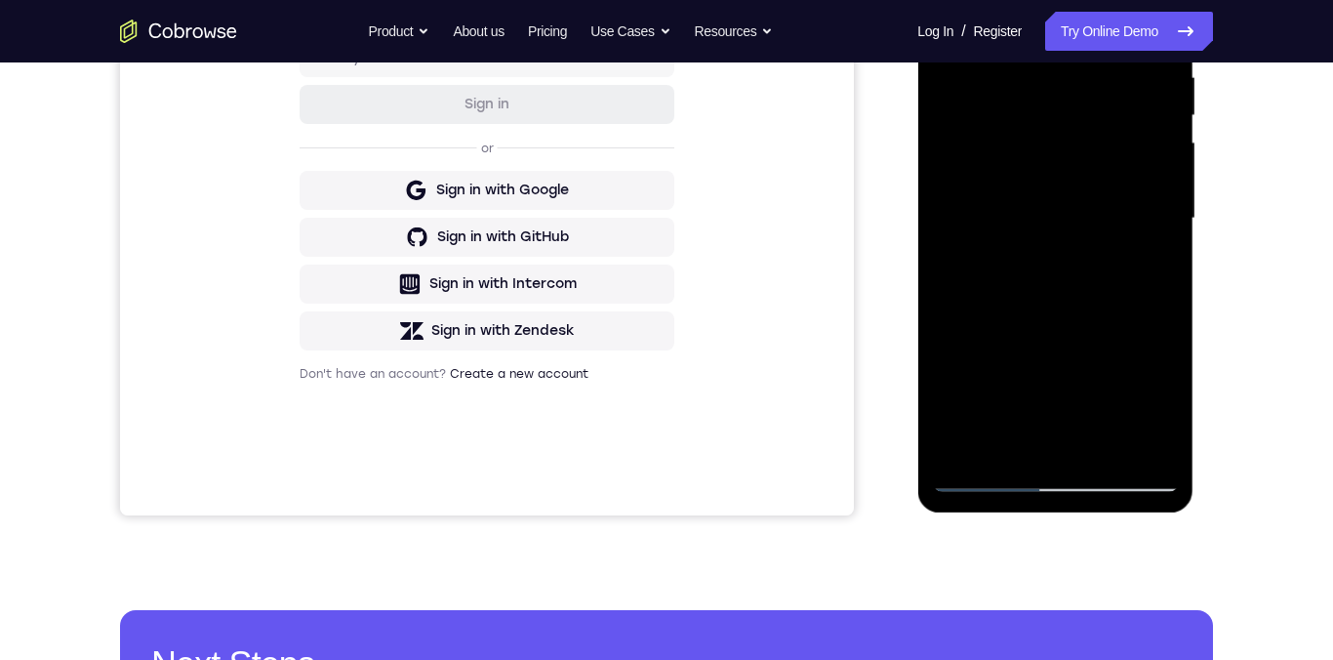
click at [953, 16] on div at bounding box center [1055, 218] width 246 height 546
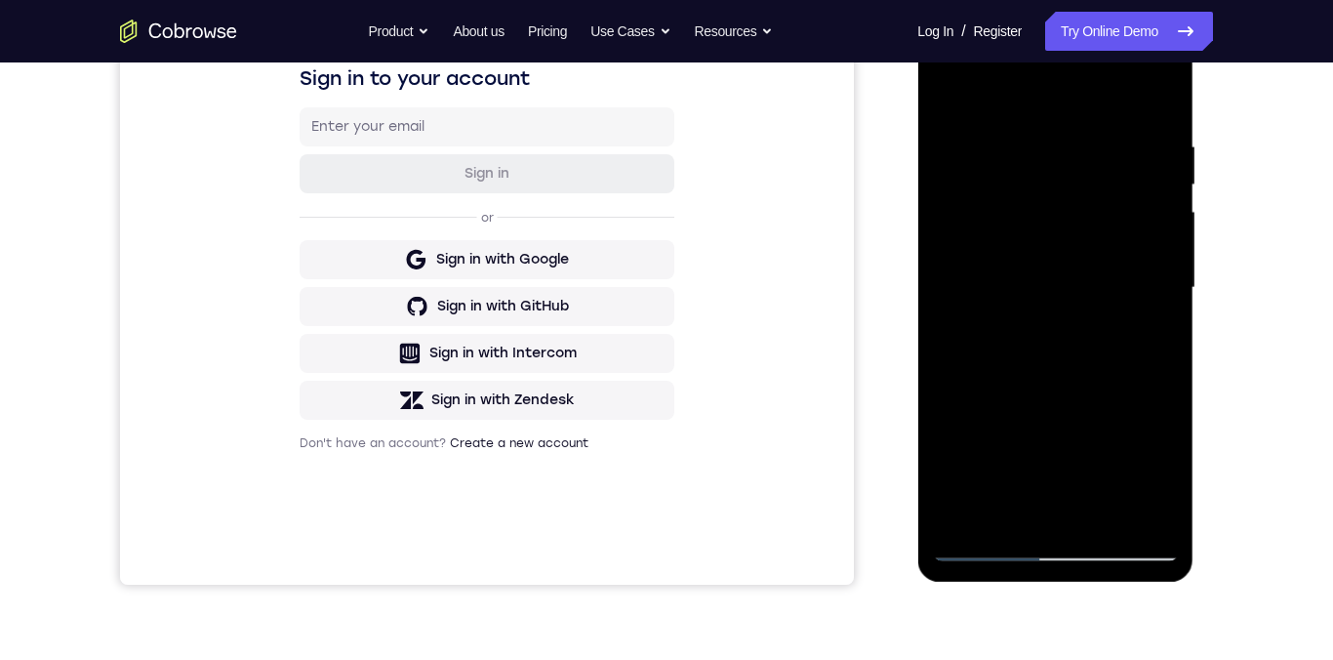
scroll to position [295, 0]
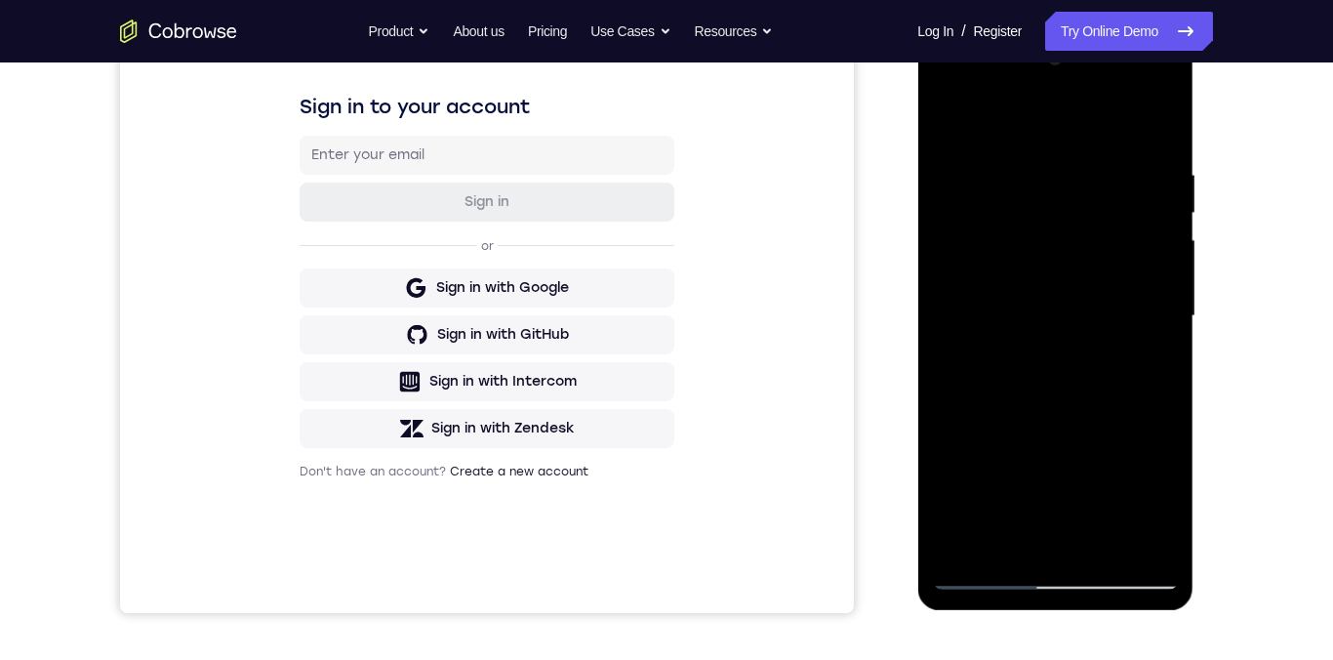
click at [979, 224] on div at bounding box center [1055, 316] width 246 height 546
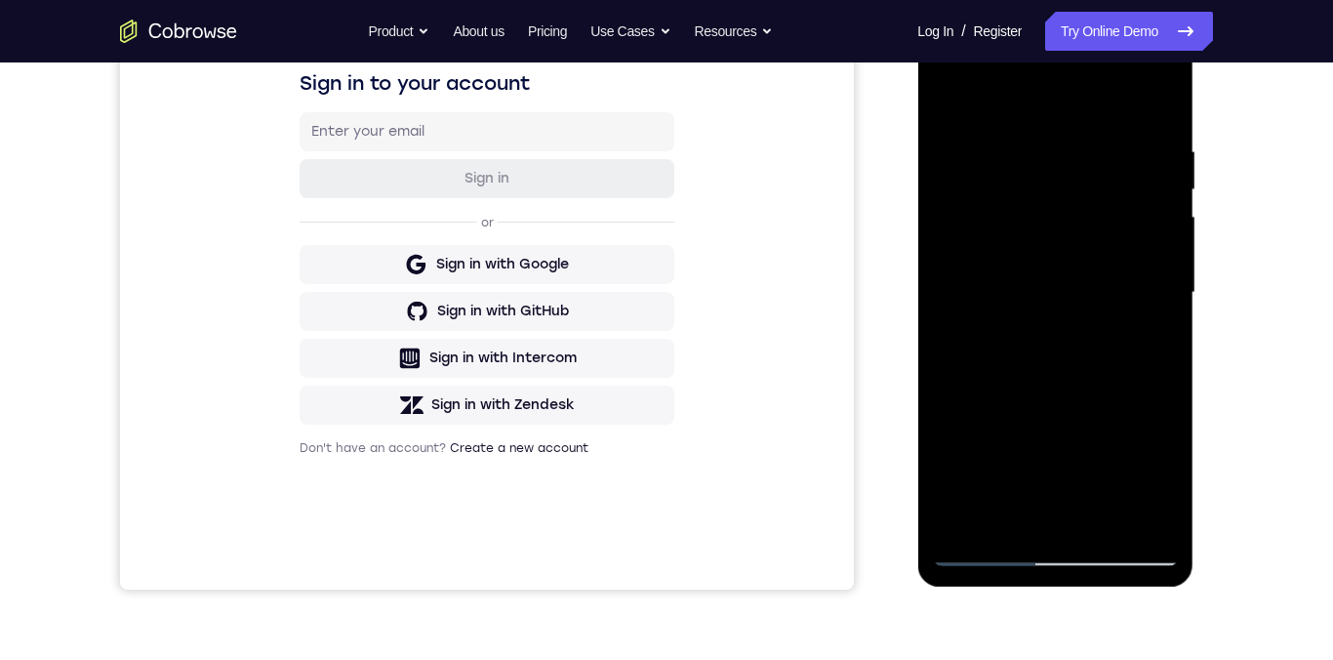
click at [1068, 511] on div at bounding box center [1055, 293] width 246 height 546
click at [956, 106] on div at bounding box center [1055, 293] width 246 height 546
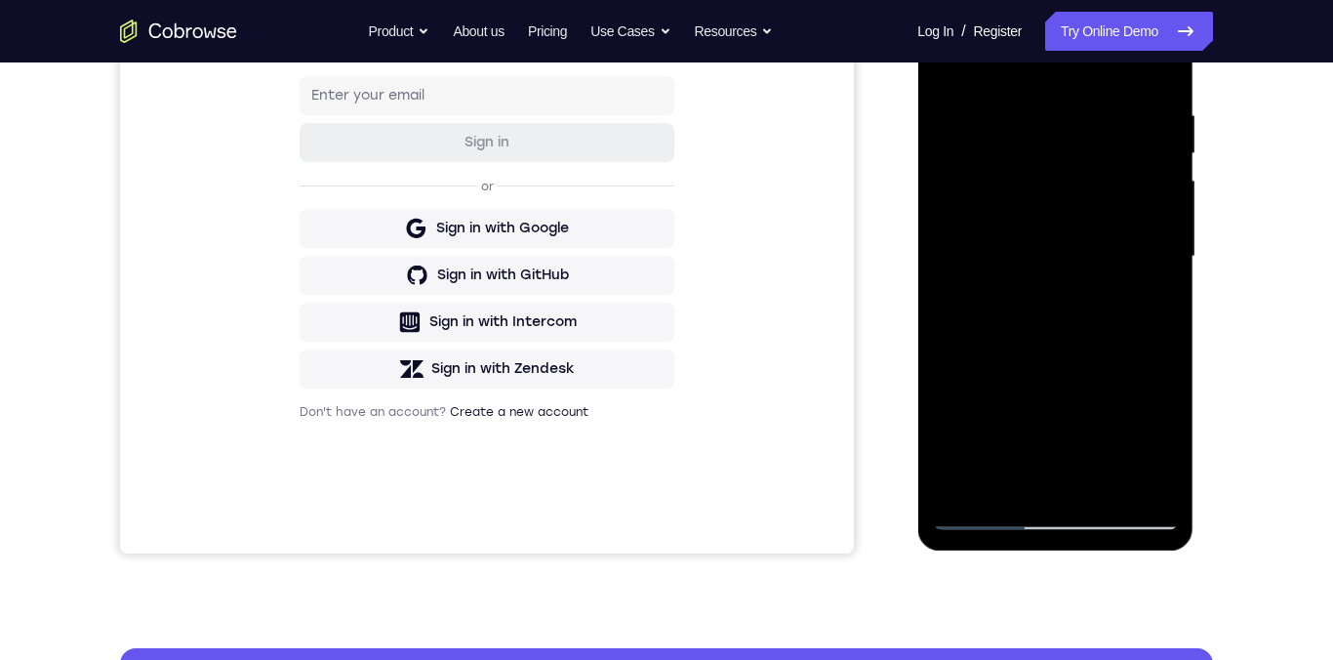
click at [1104, 488] on div at bounding box center [1055, 256] width 246 height 546
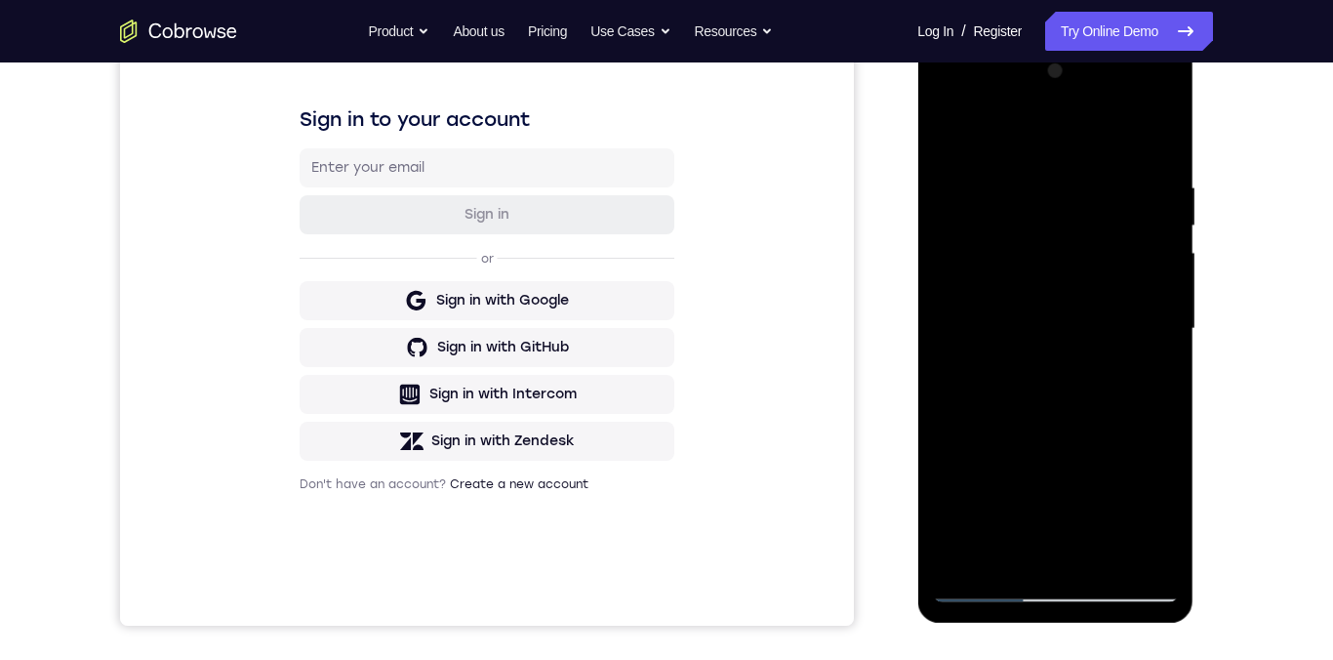
click at [968, 191] on div at bounding box center [1055, 329] width 246 height 546
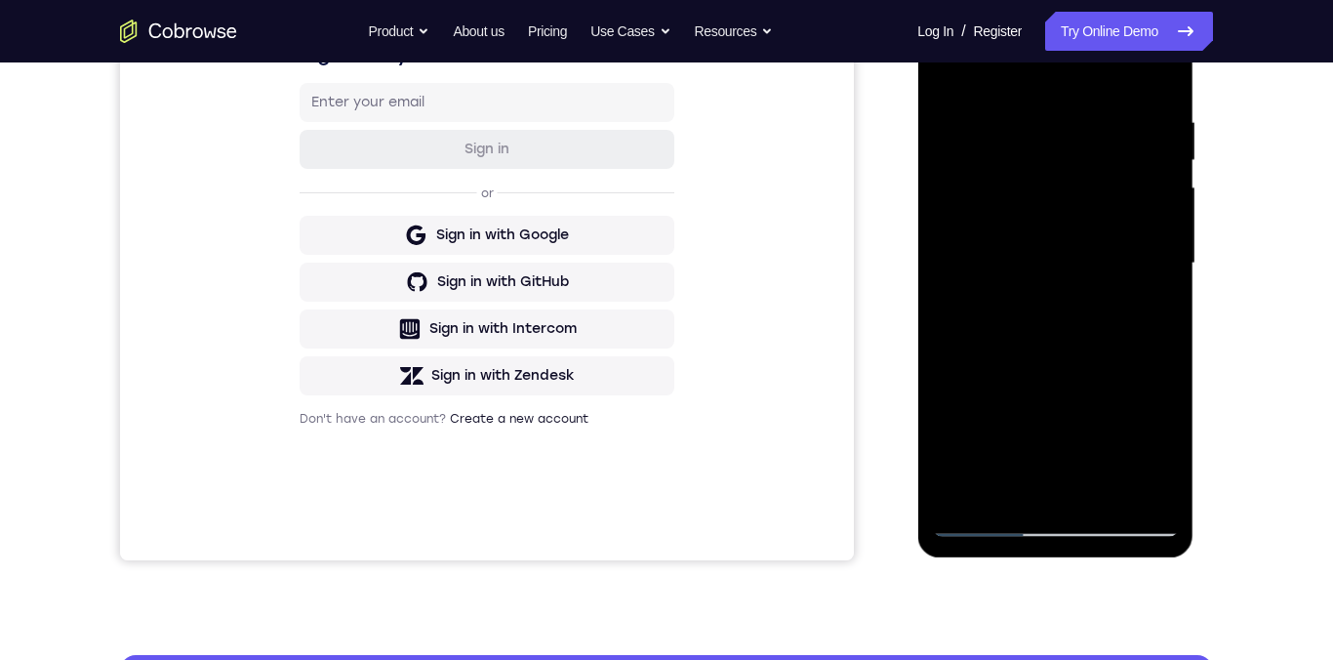
scroll to position [349, 0]
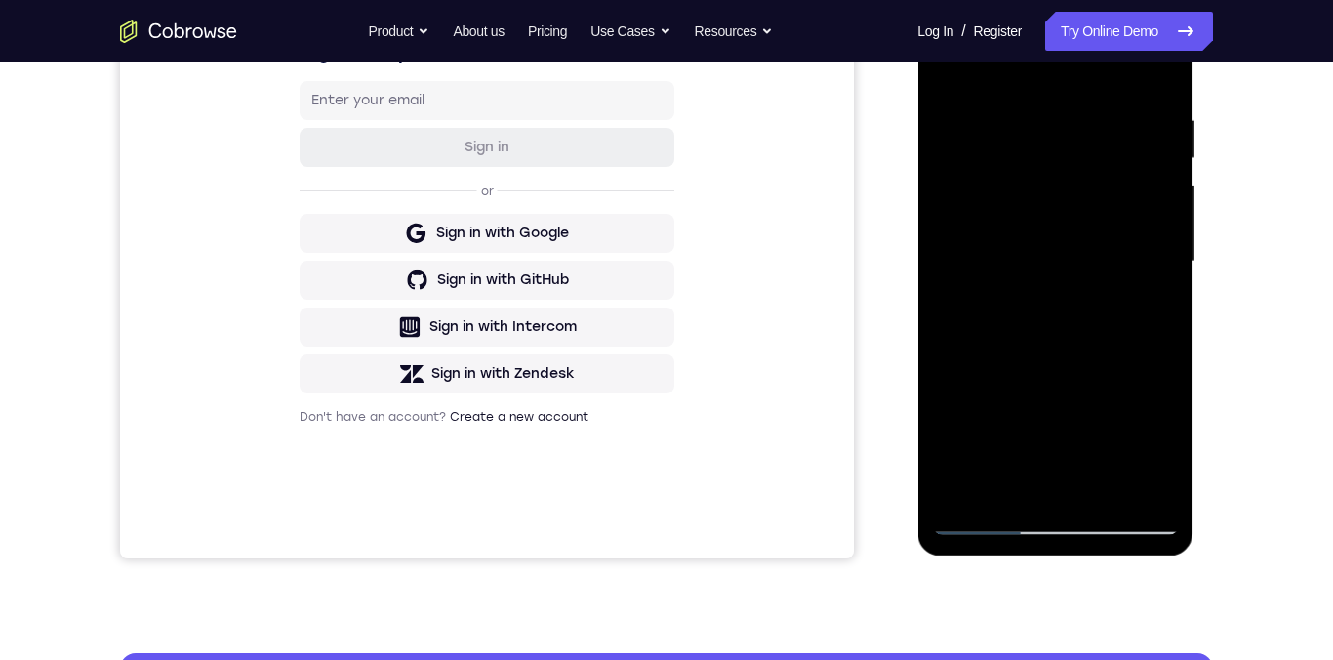
click at [1062, 150] on div at bounding box center [1055, 261] width 246 height 546
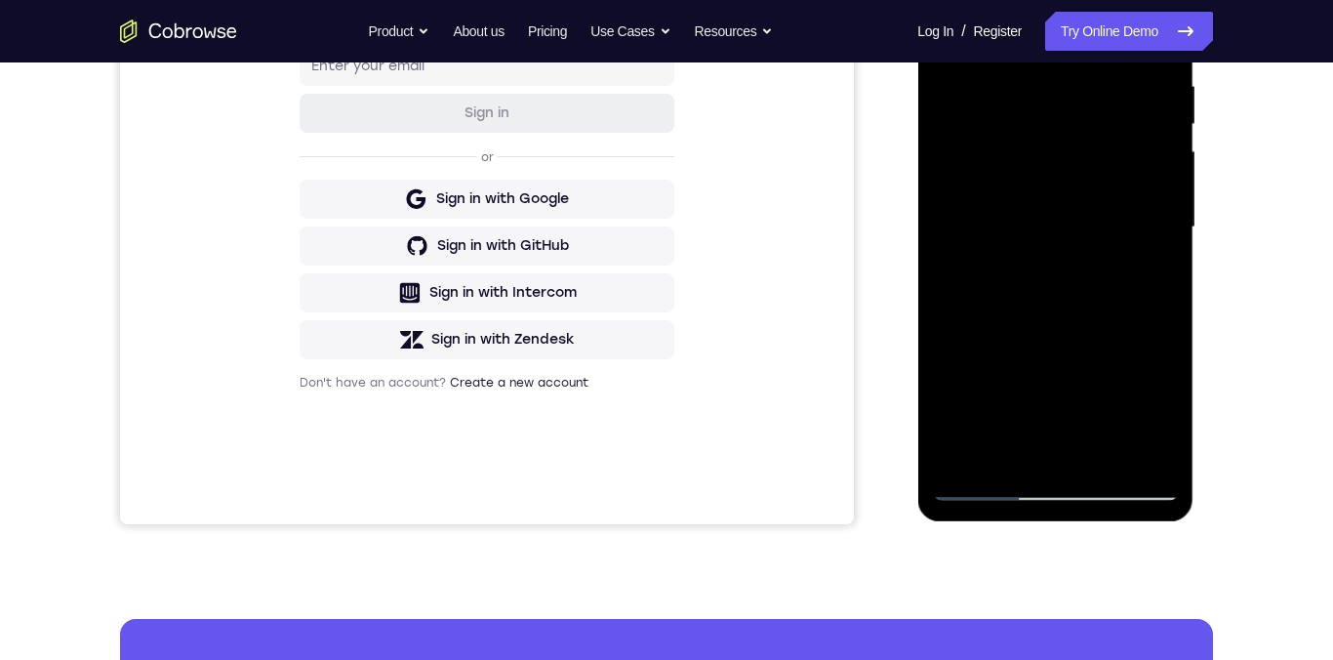
click at [1007, 452] on div at bounding box center [1055, 227] width 246 height 546
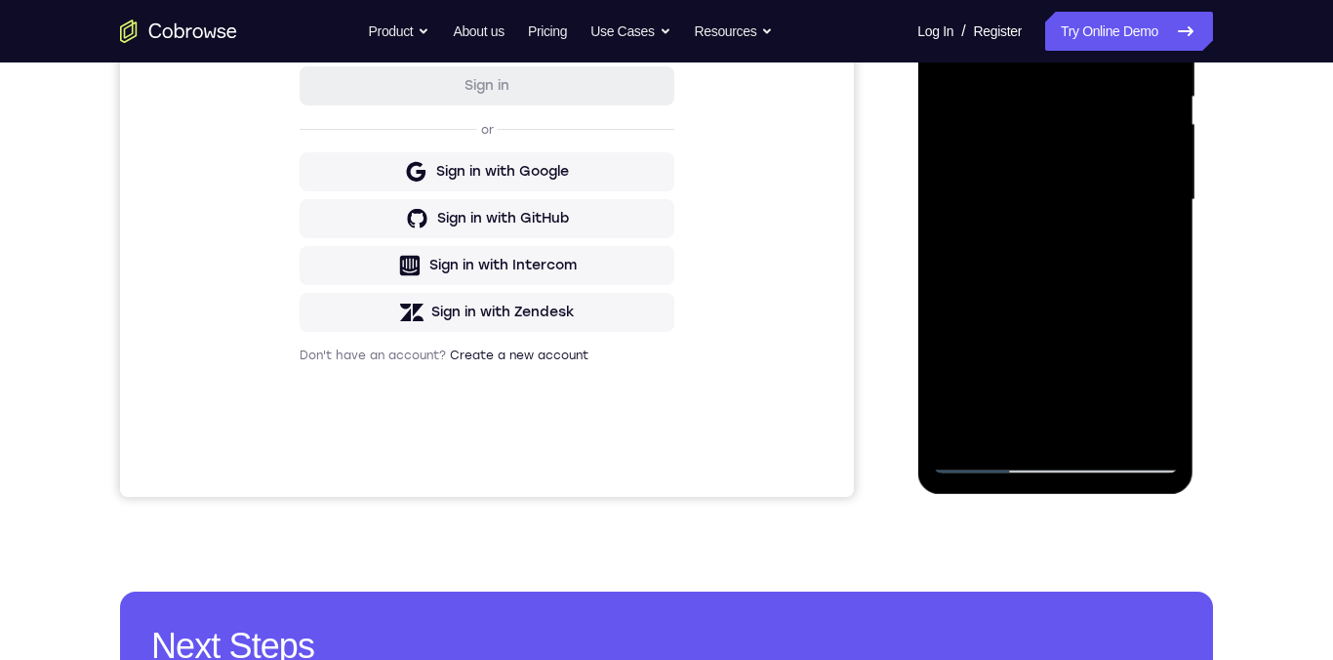
click at [1056, 359] on div at bounding box center [1055, 200] width 246 height 546
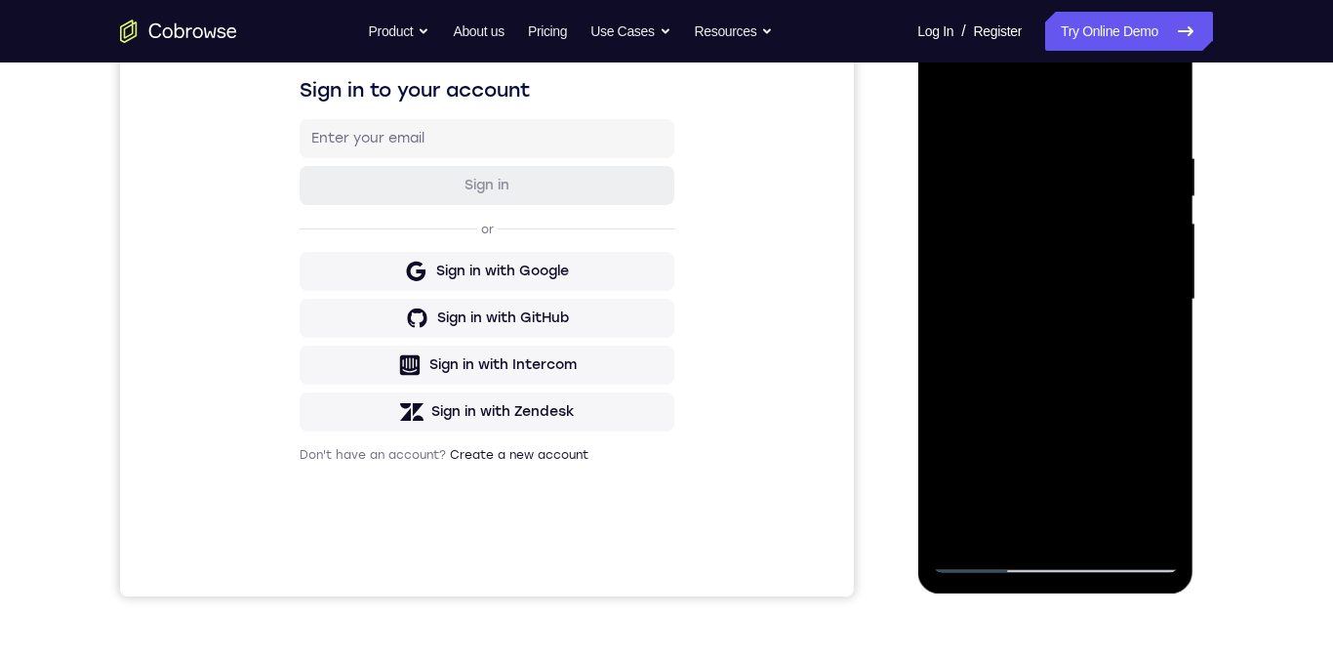
click at [1156, 117] on div at bounding box center [1055, 299] width 246 height 546
click at [955, 104] on div at bounding box center [1055, 300] width 246 height 546
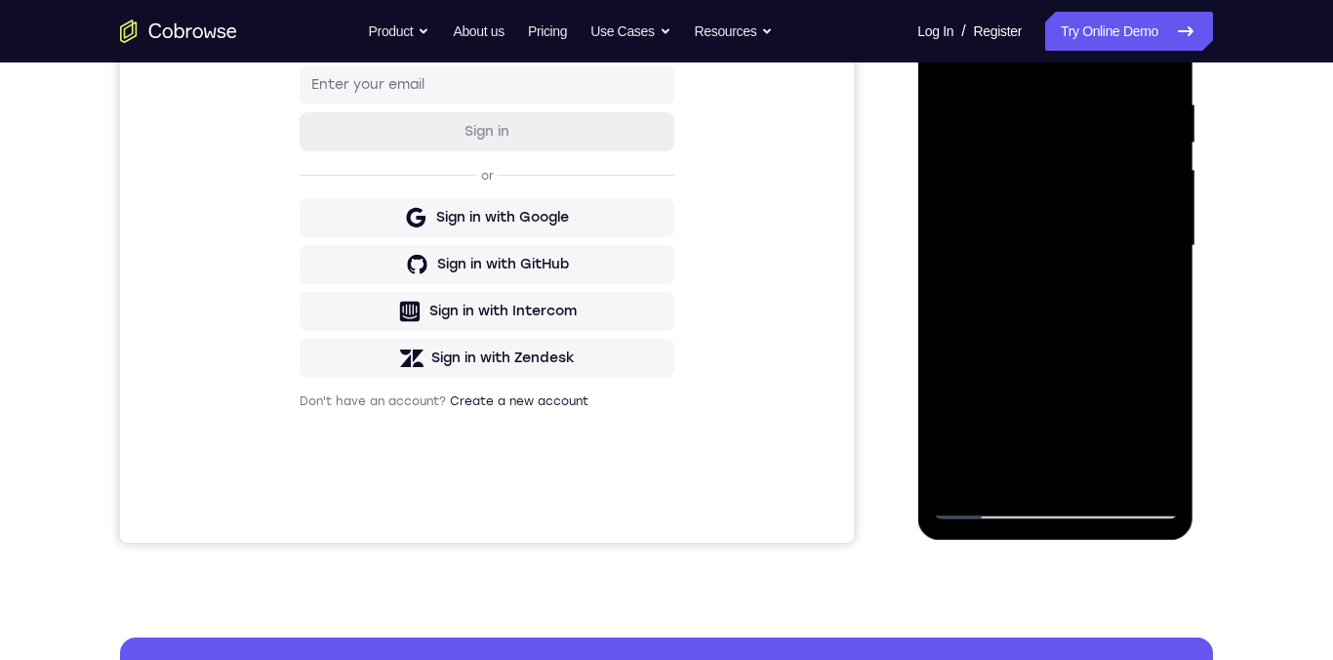
scroll to position [374, 0]
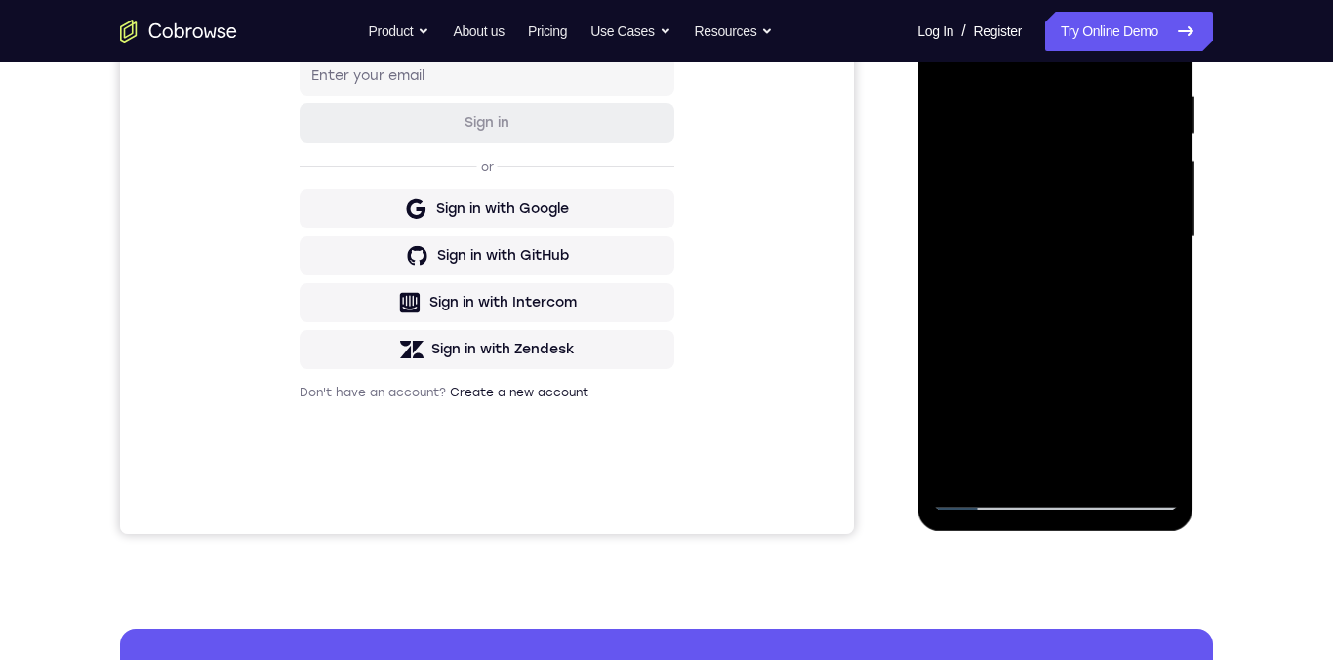
click at [1127, 323] on div at bounding box center [1055, 237] width 246 height 546
click at [1127, 322] on div at bounding box center [1055, 237] width 246 height 546
click at [1048, 498] on div at bounding box center [1055, 237] width 246 height 546
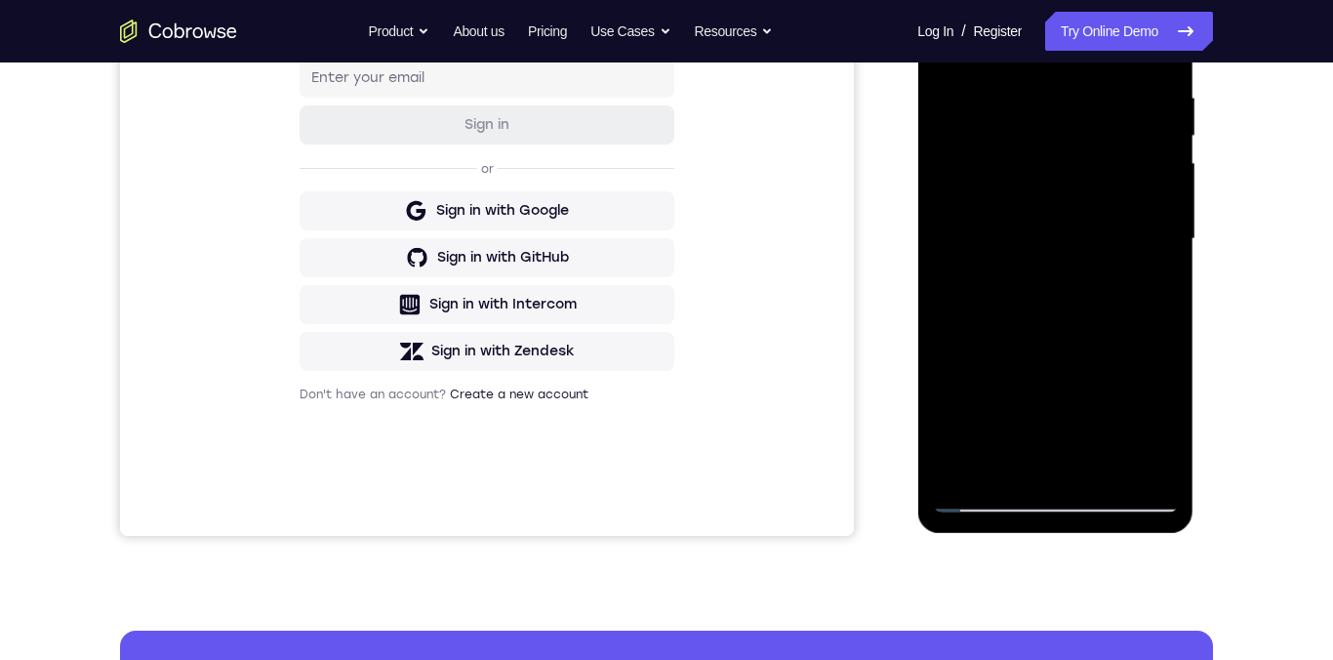
click at [1147, 405] on div at bounding box center [1055, 239] width 246 height 546
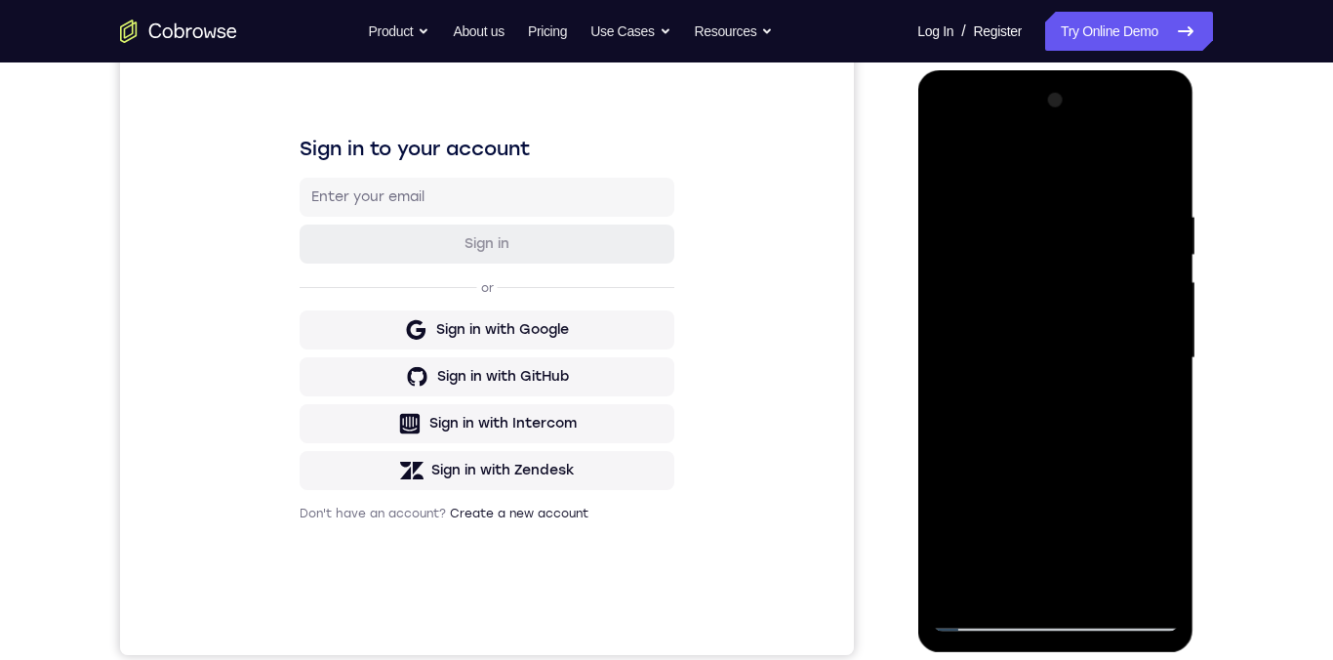
click at [1149, 511] on div at bounding box center [1055, 358] width 246 height 546
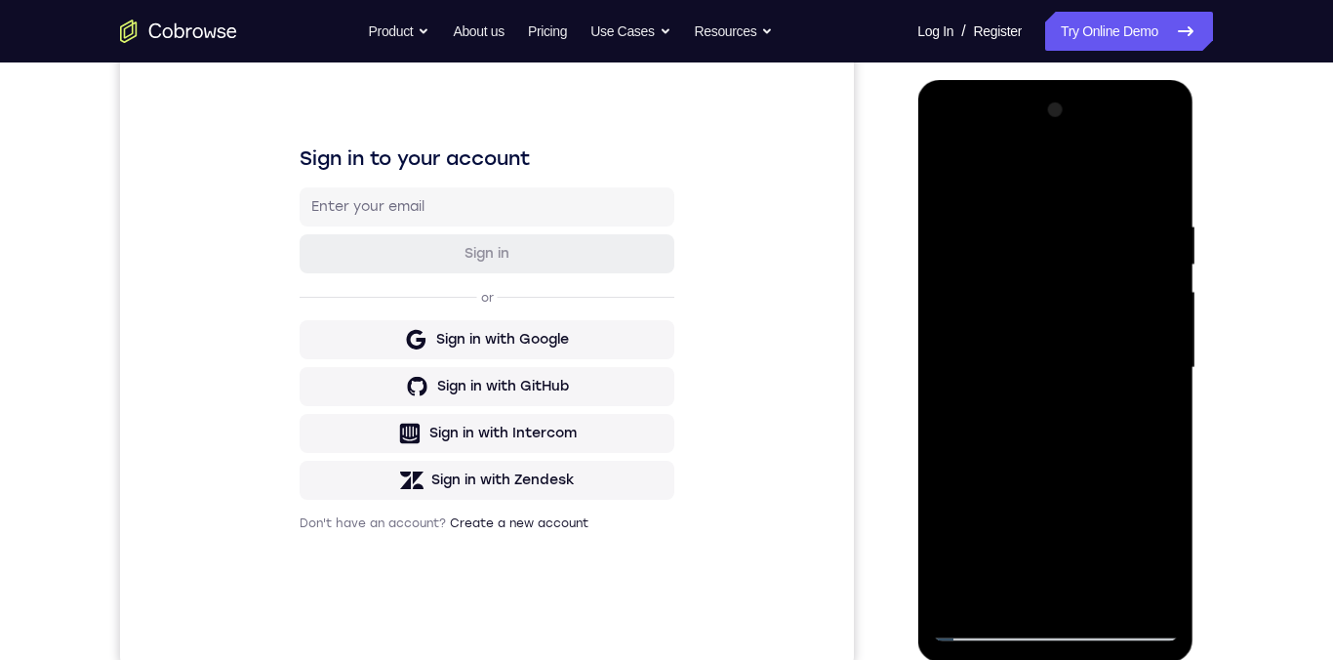
click at [1144, 244] on div at bounding box center [1055, 368] width 246 height 546
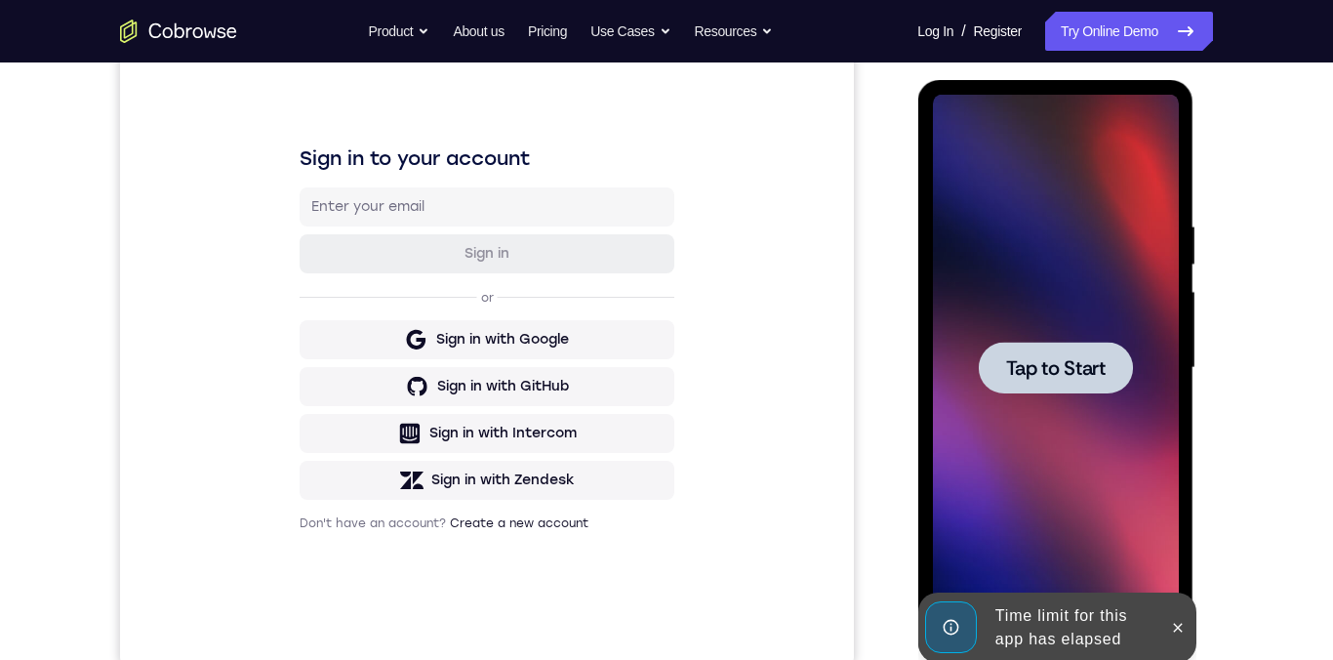
click at [1104, 382] on div at bounding box center [1055, 368] width 154 height 52
click at [1179, 511] on icon at bounding box center [1177, 628] width 16 height 16
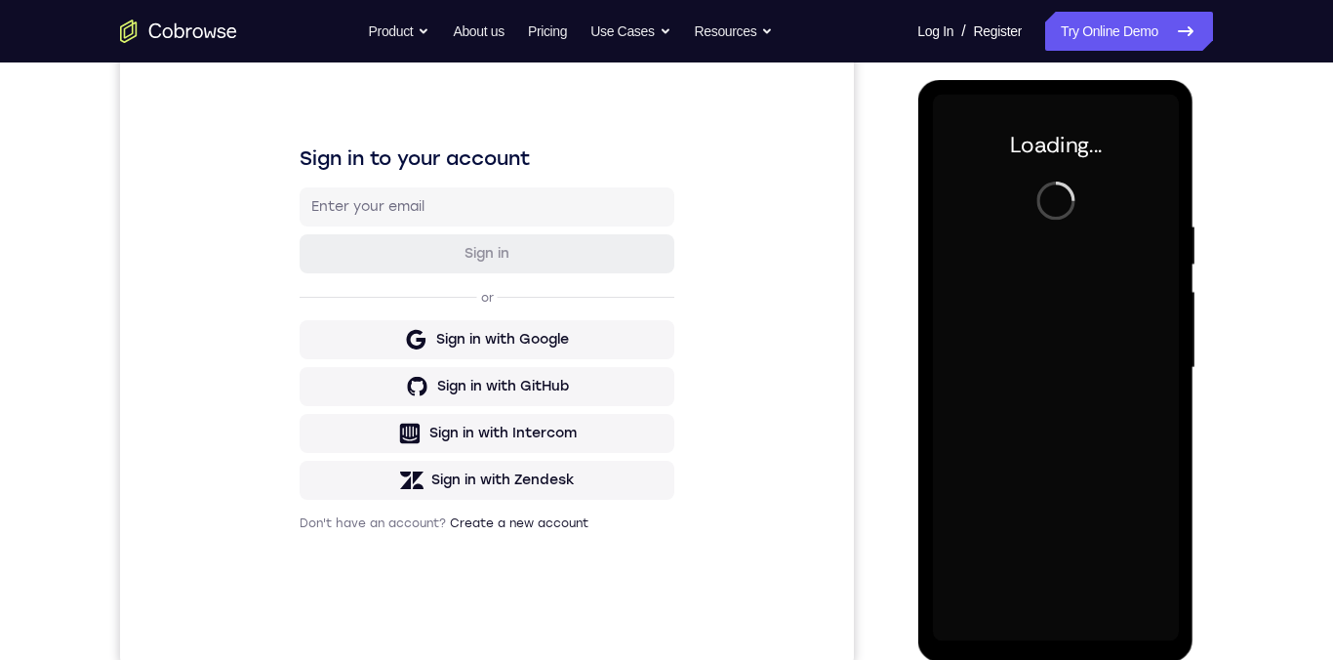
click at [1252, 448] on div "Your Support Agent Your Customer Web iOS Android Next Steps We’d be happy to gi…" at bounding box center [666, 462] width 1249 height 1287
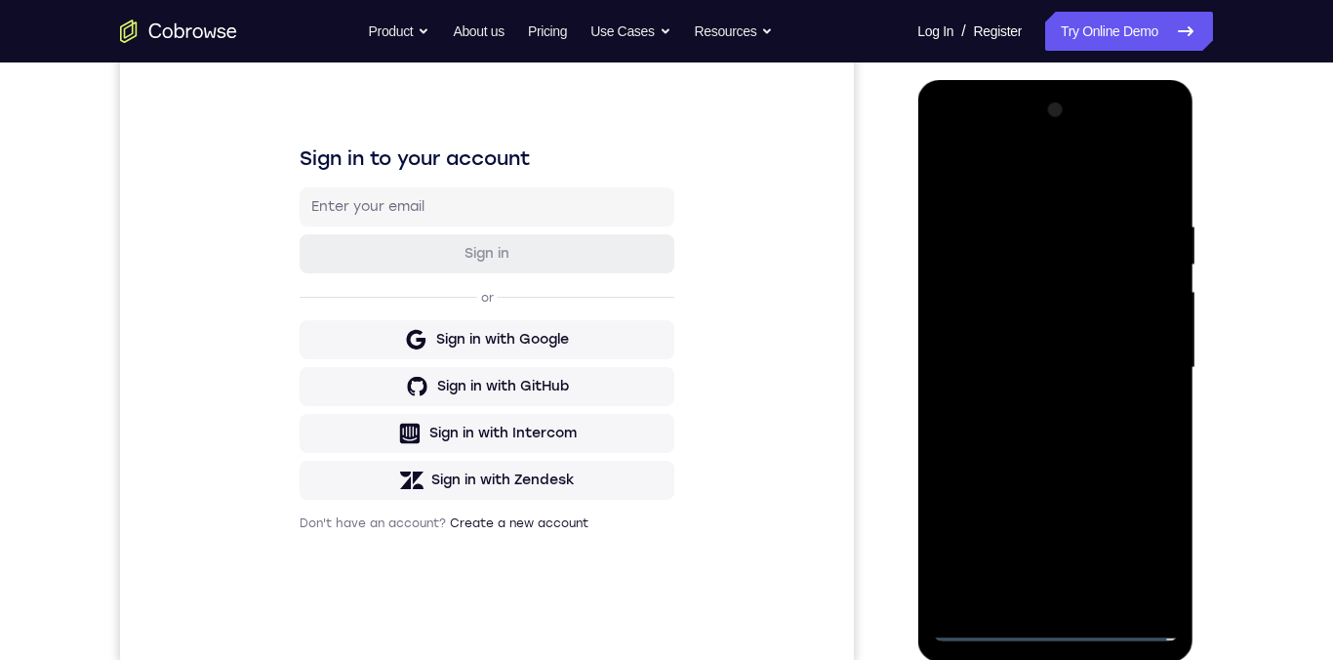
click at [1054, 511] on div at bounding box center [1055, 368] width 246 height 546
click at [1147, 511] on div at bounding box center [1055, 368] width 246 height 546
click at [1092, 184] on div at bounding box center [1055, 368] width 246 height 546
click at [1148, 364] on div at bounding box center [1055, 368] width 246 height 546
click at [1032, 409] on div at bounding box center [1055, 368] width 246 height 546
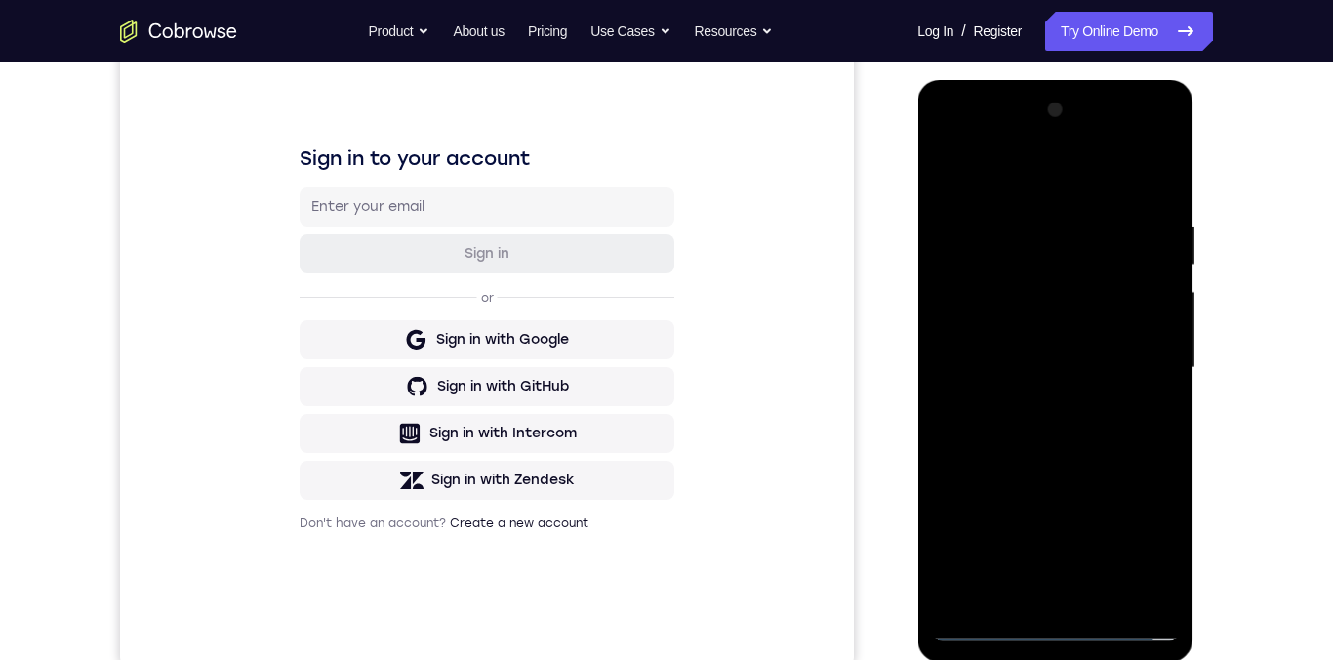
click at [1080, 358] on div at bounding box center [1055, 368] width 246 height 546
click at [1125, 339] on div at bounding box center [1055, 368] width 246 height 546
click at [1134, 370] on div at bounding box center [1055, 368] width 246 height 546
click at [1121, 402] on div at bounding box center [1055, 368] width 246 height 546
click at [1116, 423] on div at bounding box center [1055, 368] width 246 height 546
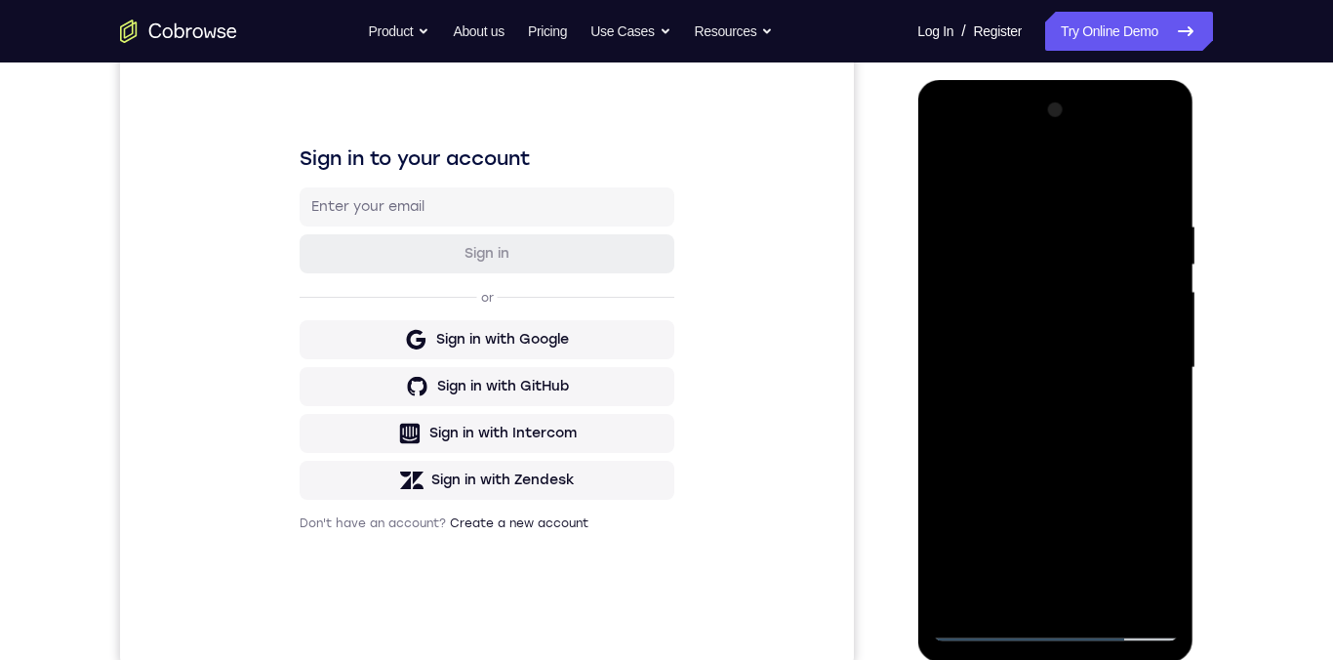
click at [1128, 460] on div at bounding box center [1055, 368] width 246 height 546
click at [1168, 511] on div at bounding box center [1055, 368] width 246 height 546
click at [1011, 234] on div at bounding box center [1055, 368] width 246 height 546
click at [1143, 403] on div at bounding box center [1055, 368] width 246 height 546
click at [1136, 413] on div at bounding box center [1055, 368] width 246 height 546
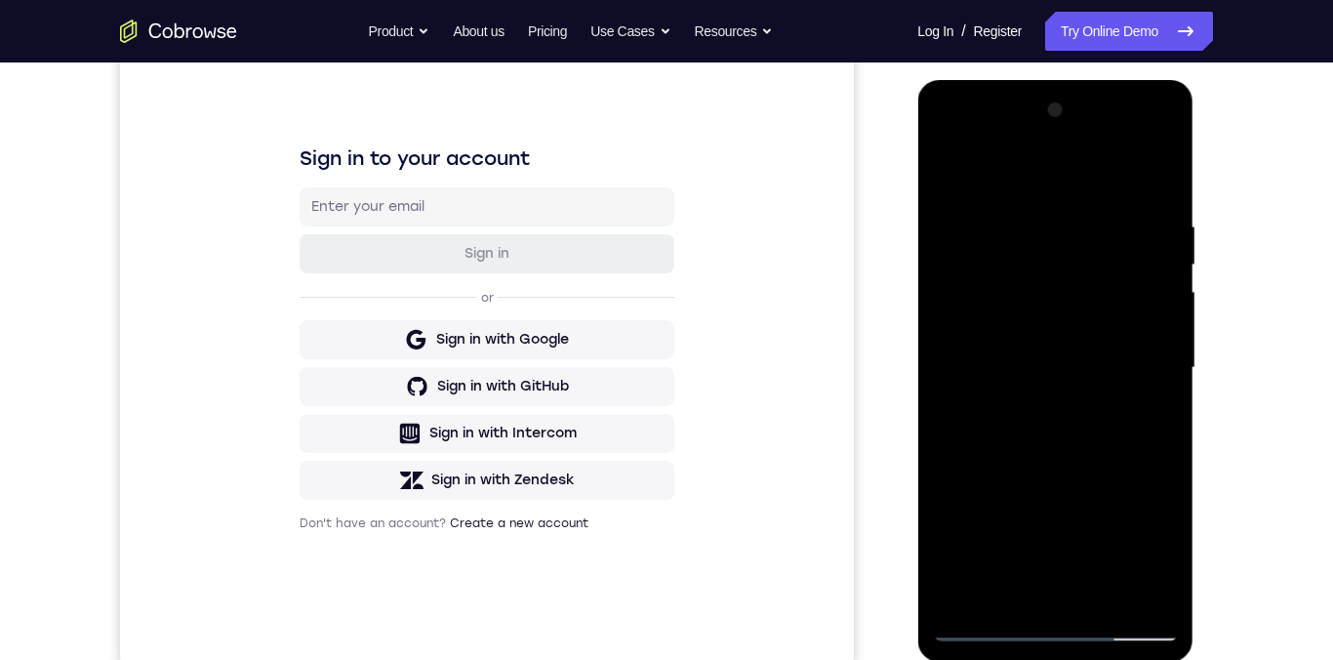
click at [1151, 184] on div at bounding box center [1055, 368] width 246 height 546
click at [1108, 511] on div at bounding box center [1055, 368] width 246 height 546
